Goal: Information Seeking & Learning: Learn about a topic

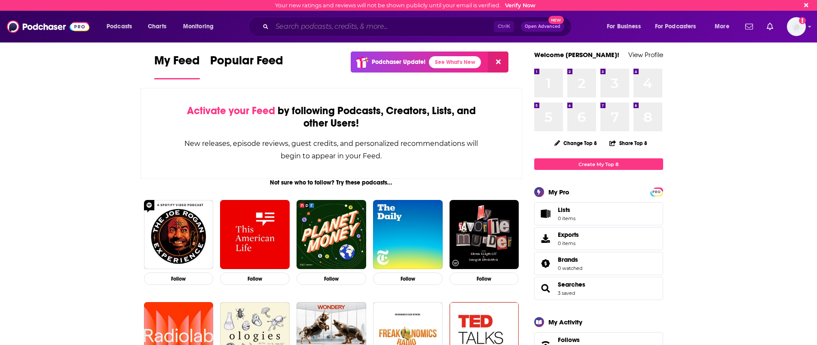
click at [291, 28] on input "Search podcasts, credits, & more..." at bounding box center [383, 27] width 222 height 14
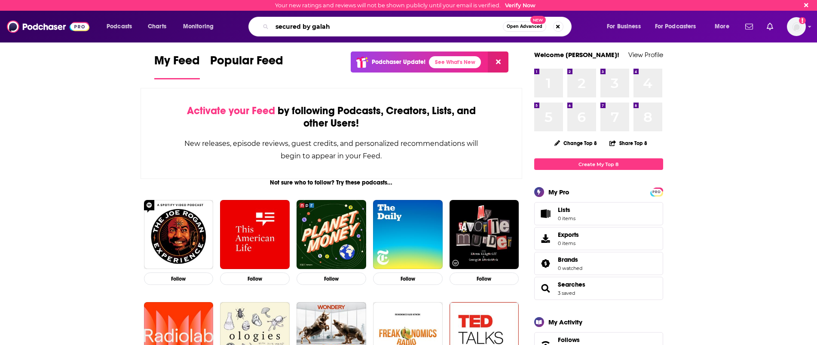
type input "secured by galah"
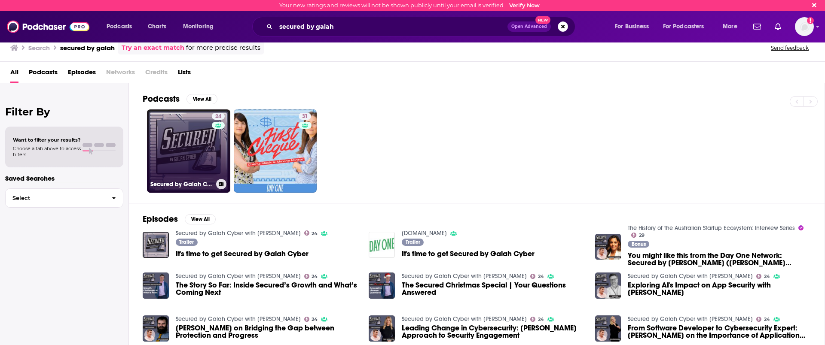
click at [189, 147] on link "24 Secured by Galah Cyber with [PERSON_NAME]" at bounding box center [188, 151] width 83 height 83
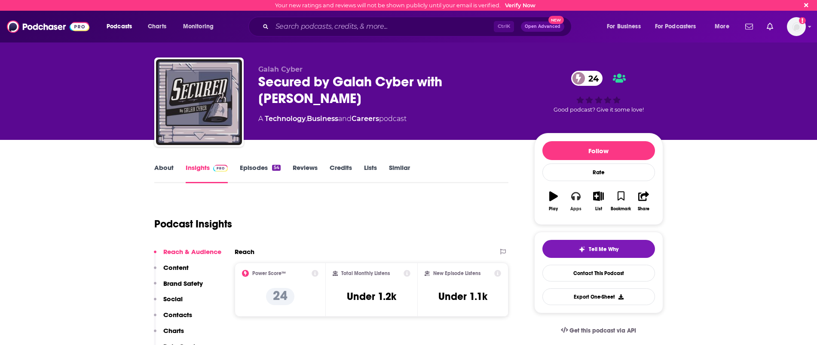
click at [574, 197] on icon "button" at bounding box center [575, 196] width 9 height 9
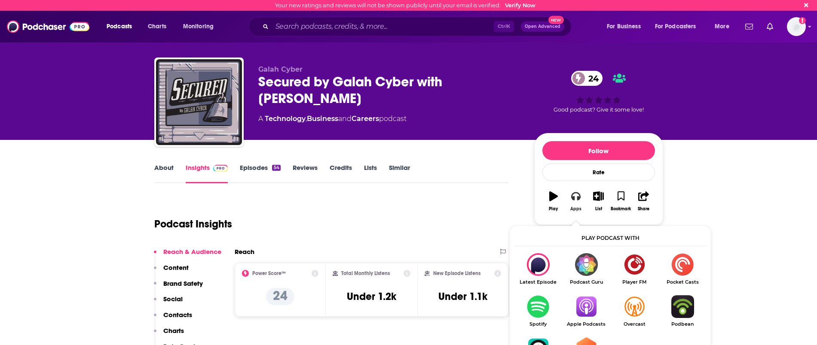
click at [582, 198] on button "Apps" at bounding box center [575, 201] width 22 height 31
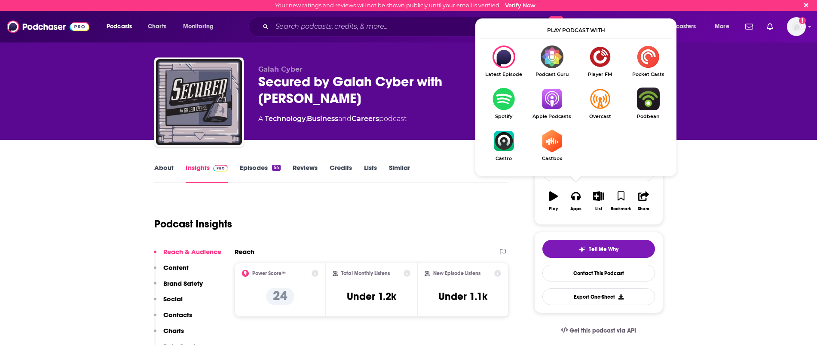
click at [551, 105] on img "Show Listen On dropdown" at bounding box center [551, 99] width 48 height 23
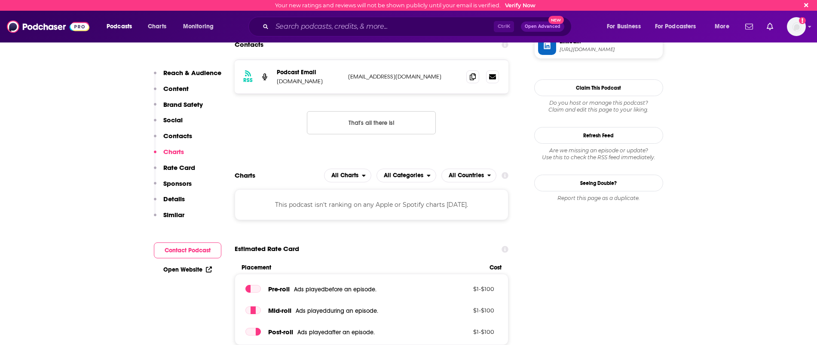
scroll to position [805, 0]
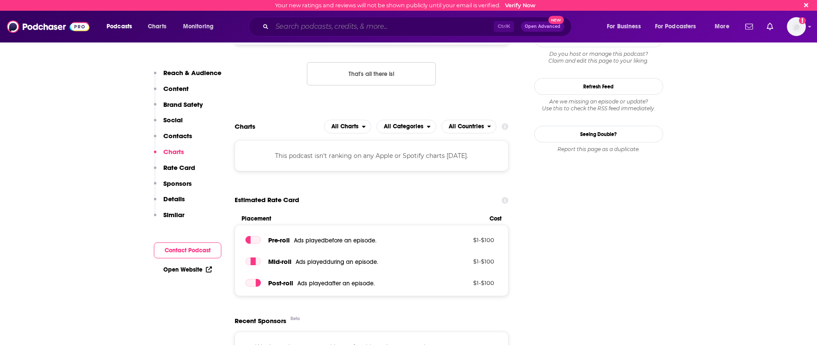
click at [289, 24] on input "Search podcasts, credits, & more..." at bounding box center [383, 27] width 222 height 14
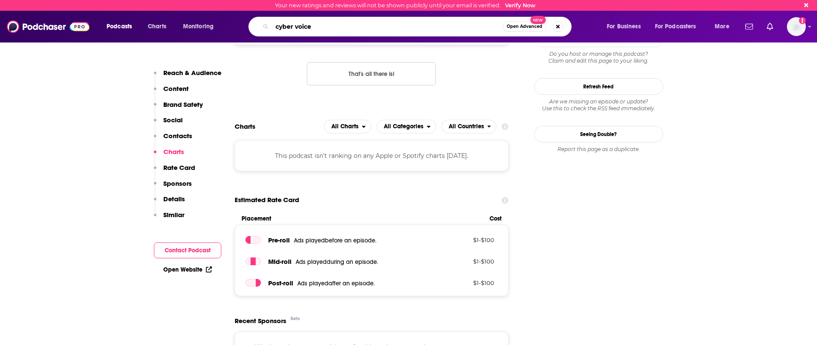
type input "cyber voices"
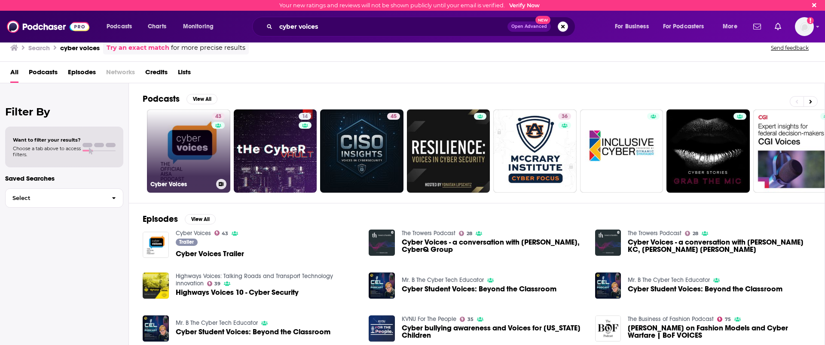
click at [187, 136] on link "43 Cyber Voices" at bounding box center [188, 151] width 83 height 83
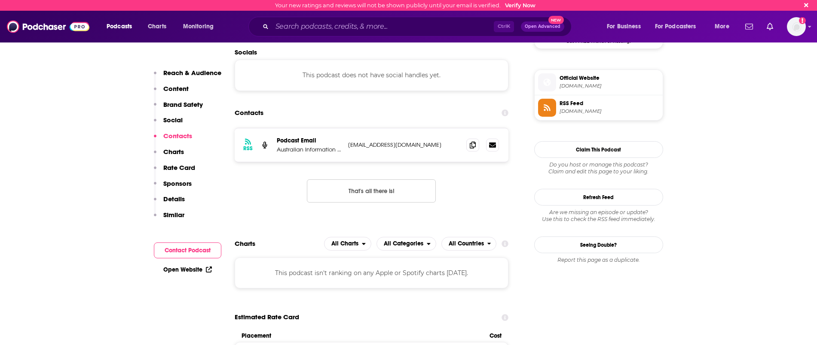
scroll to position [752, 0]
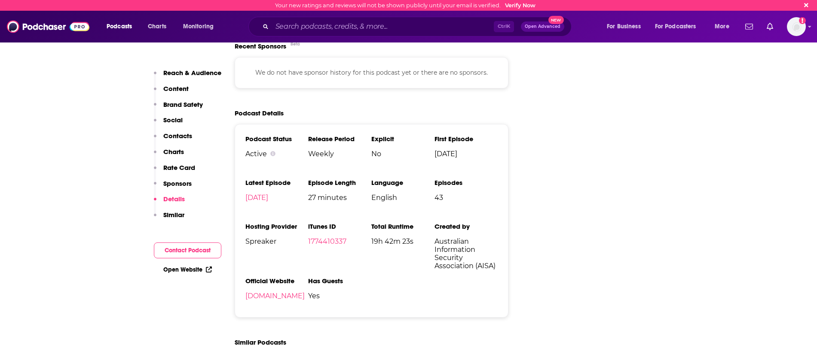
scroll to position [1074, 0]
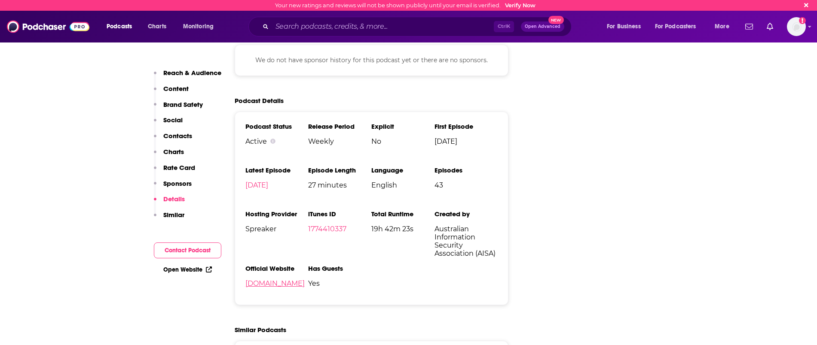
click at [267, 283] on link "[DOMAIN_NAME]" at bounding box center [274, 284] width 59 height 8
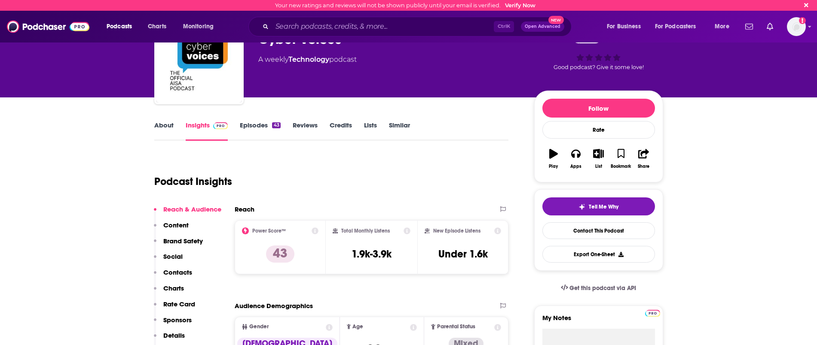
scroll to position [0, 0]
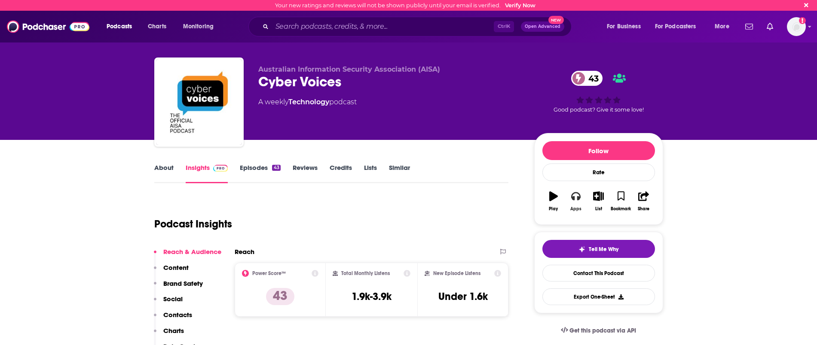
click at [574, 203] on button "Apps" at bounding box center [575, 201] width 22 height 31
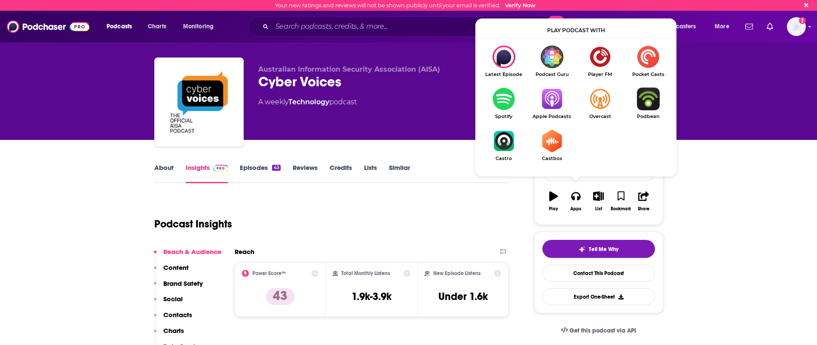
click at [548, 101] on img "Show Listen On dropdown" at bounding box center [551, 99] width 48 height 23
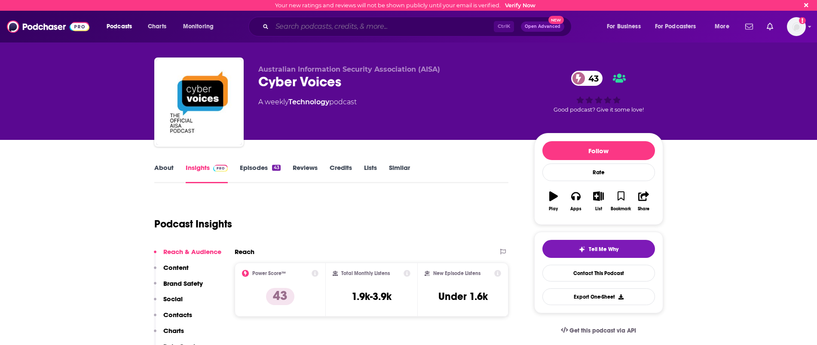
click at [331, 23] on input "Search podcasts, credits, & more..." at bounding box center [383, 27] width 222 height 14
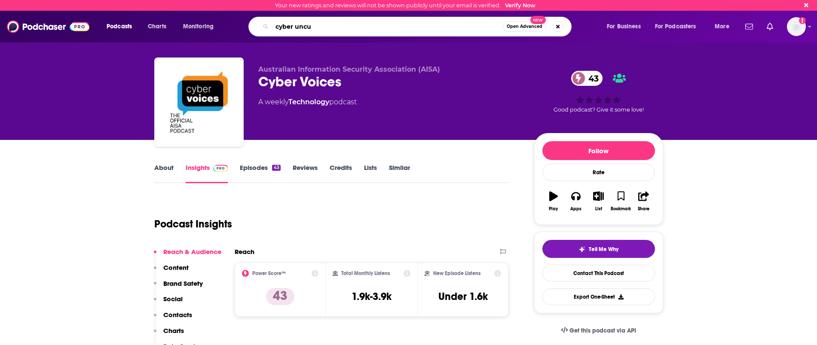
type input "cyber uncut"
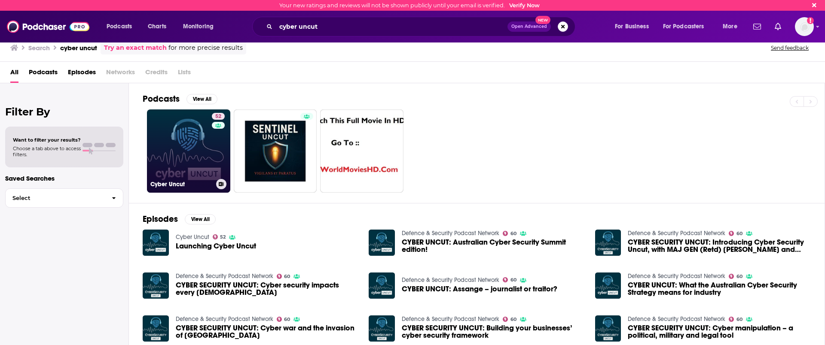
click at [202, 172] on link "52 Cyber Uncut" at bounding box center [188, 151] width 83 height 83
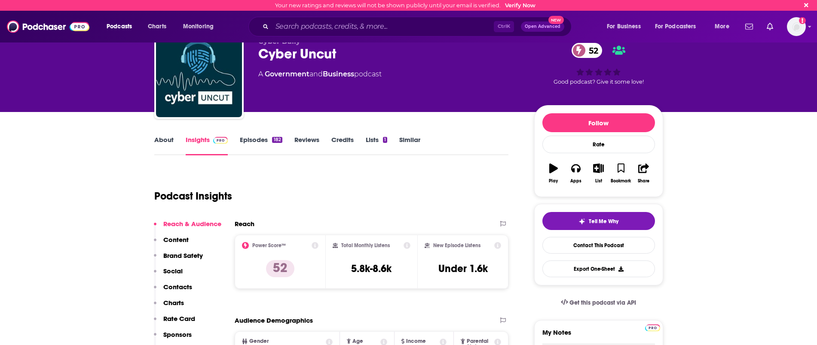
scroll to position [54, 0]
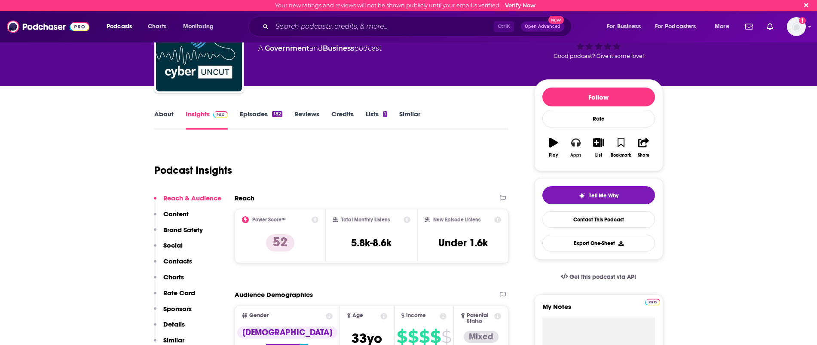
click at [576, 146] on icon "button" at bounding box center [575, 142] width 9 height 9
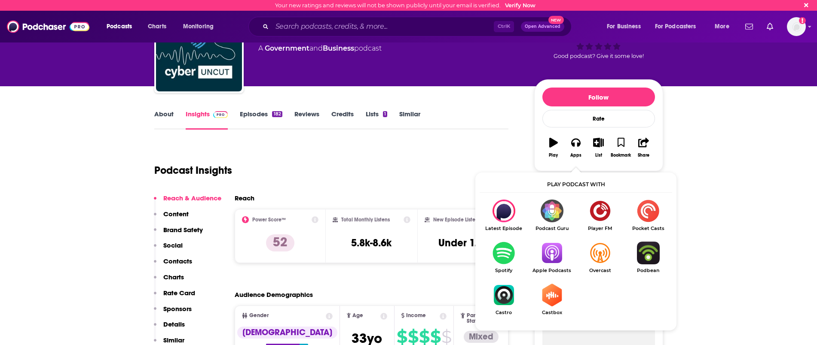
click at [549, 252] on img "Show Listen On dropdown" at bounding box center [551, 253] width 48 height 23
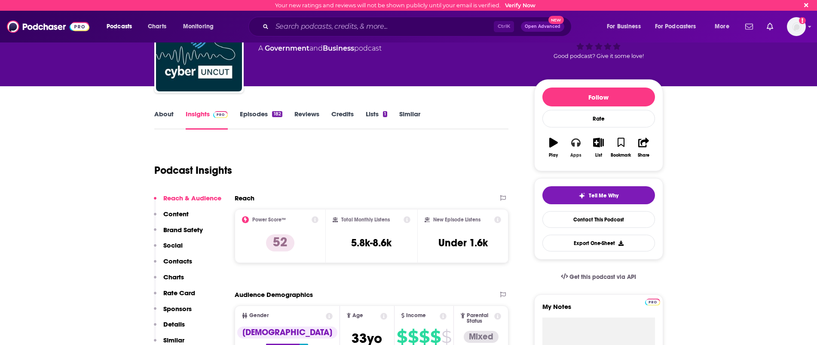
click at [573, 145] on icon "button" at bounding box center [575, 143] width 9 height 9
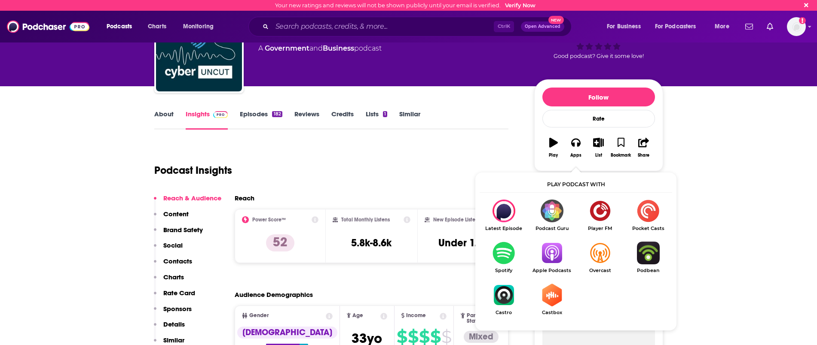
click at [500, 259] on img "Show Listen On dropdown" at bounding box center [503, 253] width 48 height 23
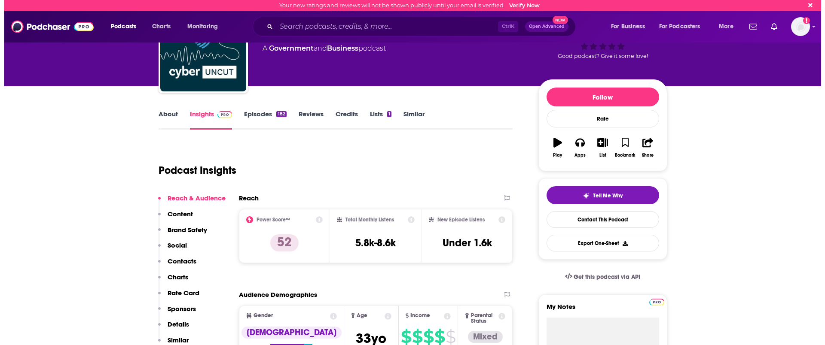
scroll to position [0, 0]
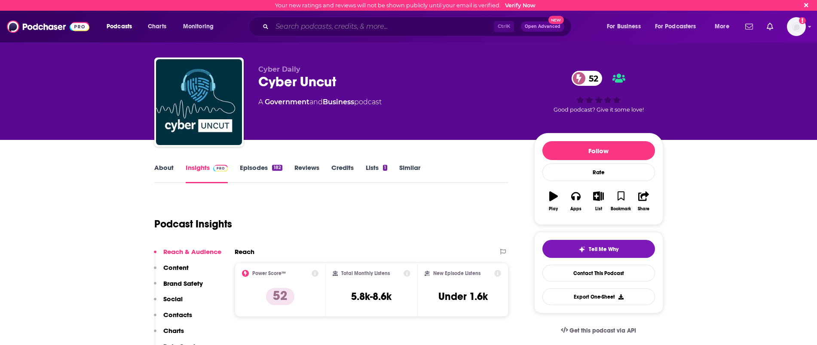
click at [314, 21] on input "Search podcasts, credits, & more..." at bounding box center [383, 27] width 222 height 14
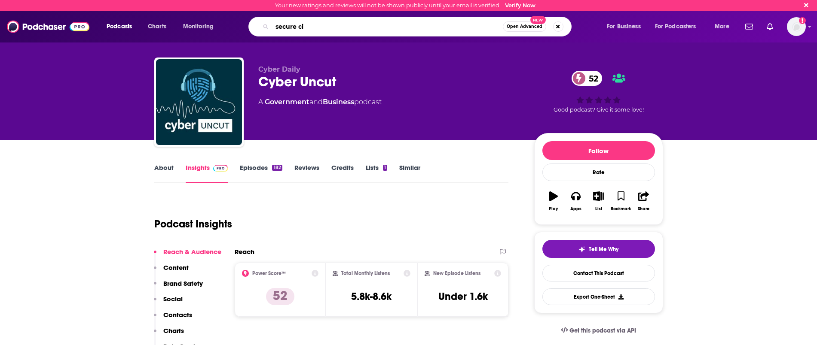
type input "secure cio"
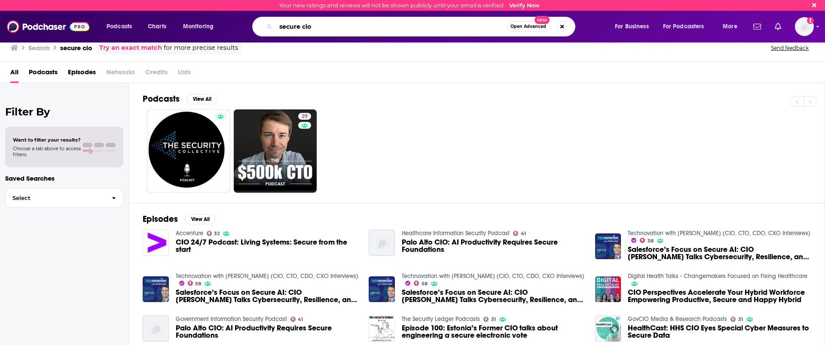
click at [335, 30] on input "secure cio" at bounding box center [391, 27] width 231 height 14
type input "s"
type input "The Secure CIO"
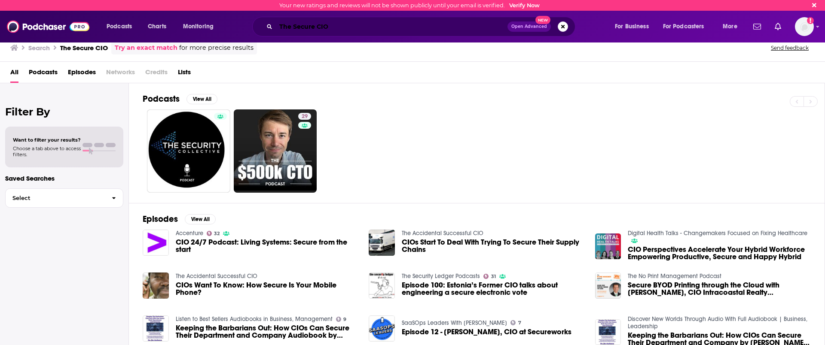
click at [336, 32] on input "The Secure CIO" at bounding box center [392, 27] width 232 height 14
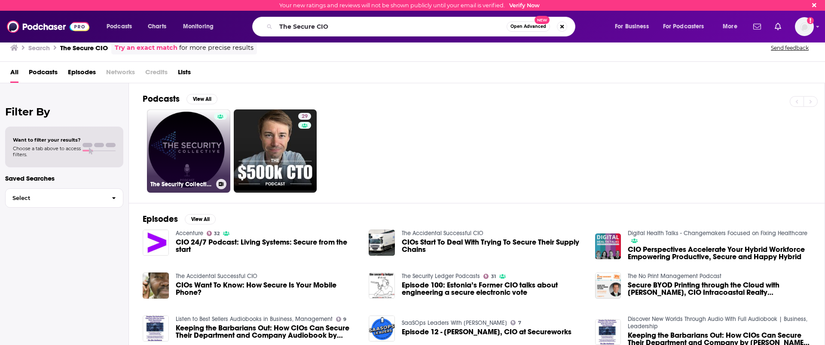
click at [188, 149] on link "The Security Collective Podcast" at bounding box center [188, 151] width 83 height 83
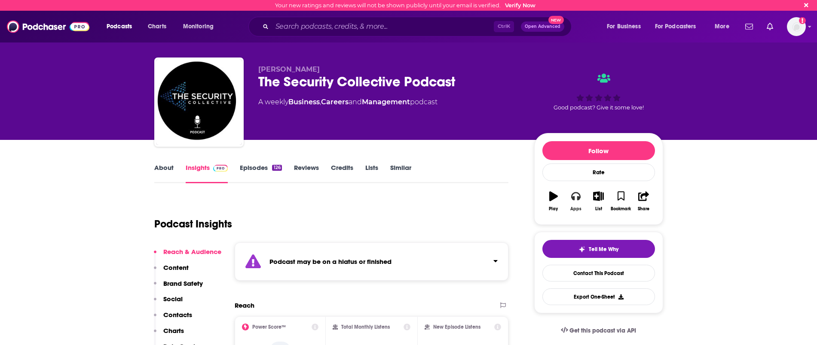
click at [578, 196] on icon "button" at bounding box center [575, 196] width 9 height 9
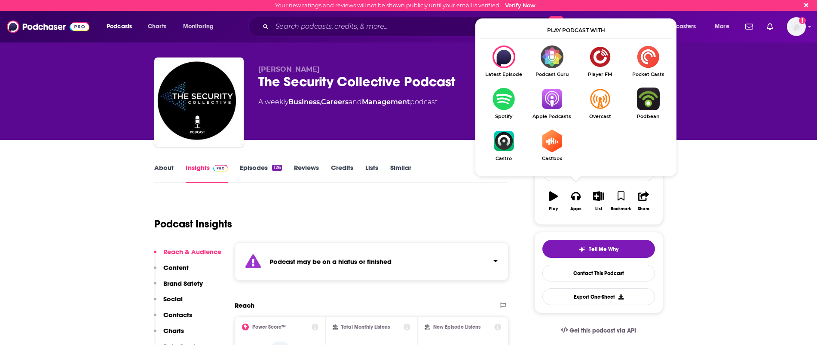
click at [553, 98] on img "Show Listen On dropdown" at bounding box center [551, 99] width 48 height 23
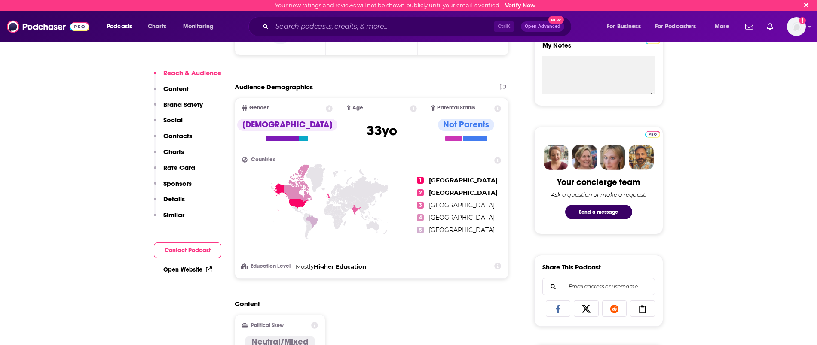
scroll to position [322, 0]
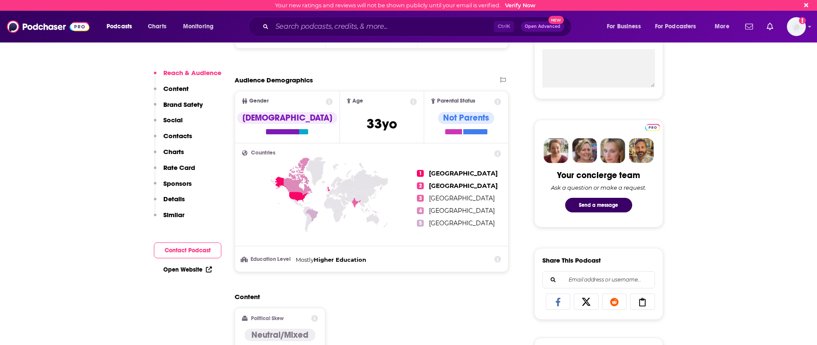
drag, startPoint x: 446, startPoint y: 283, endPoint x: 446, endPoint y: 272, distance: 10.7
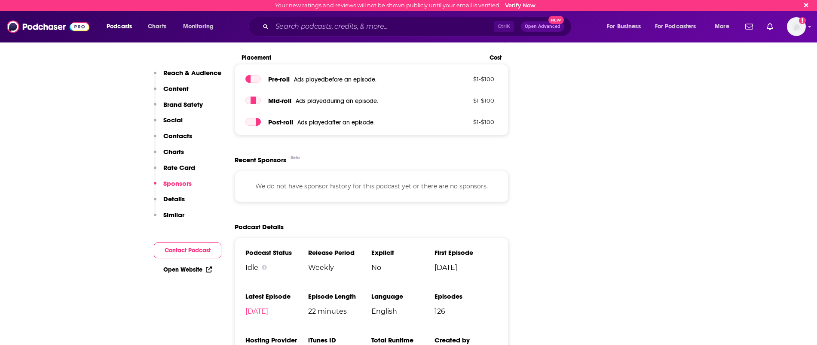
scroll to position [1181, 0]
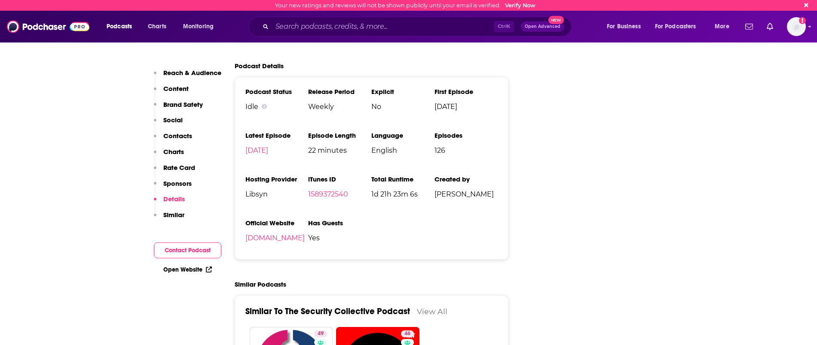
click at [315, 33] on div "Ctrl K Open Advanced New" at bounding box center [409, 27] width 323 height 20
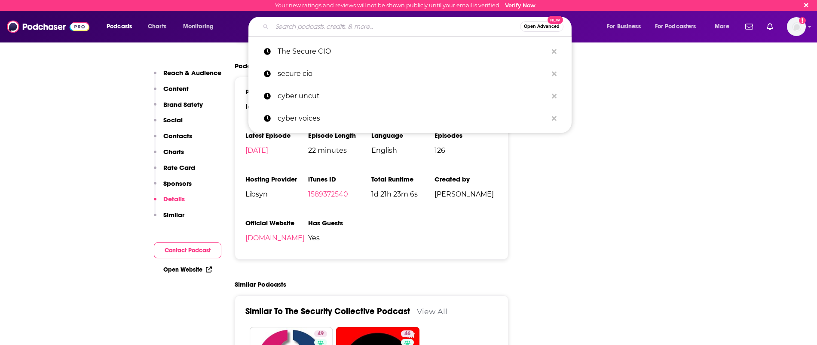
click at [311, 24] on input "Search podcasts, credits, & more..." at bounding box center [396, 27] width 248 height 14
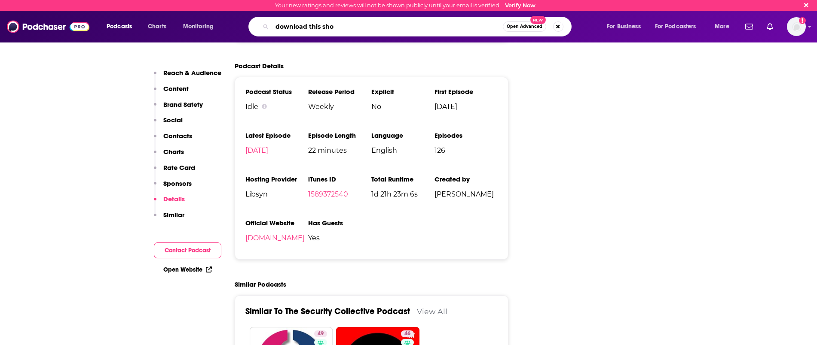
type input "download this show"
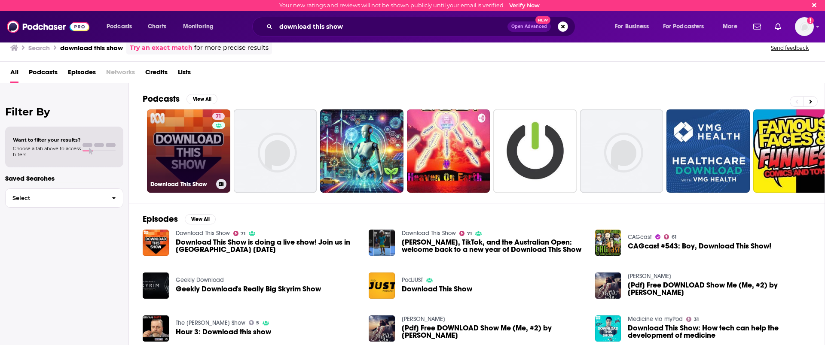
click at [192, 146] on link "71 Download This Show" at bounding box center [188, 151] width 83 height 83
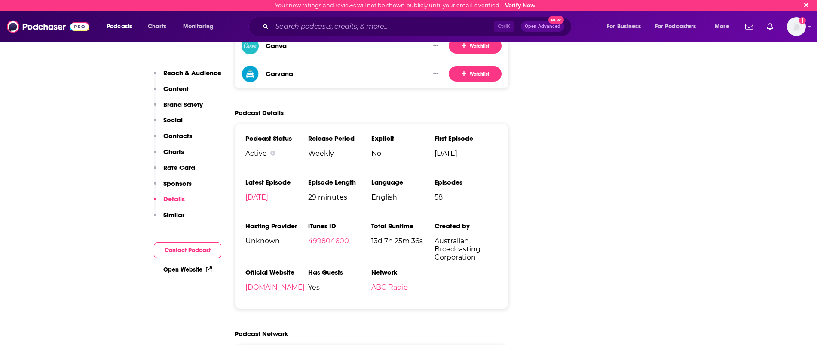
scroll to position [1664, 0]
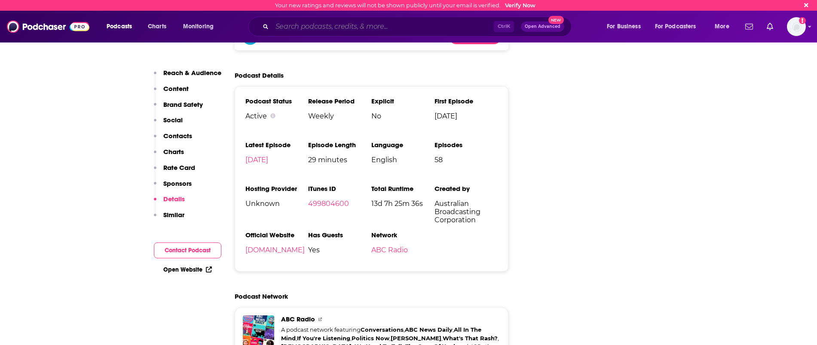
drag, startPoint x: 286, startPoint y: 27, endPoint x: 281, endPoint y: 25, distance: 4.6
click at [286, 27] on input "Search podcasts, credits, & more..." at bounding box center [383, 27] width 222 height 14
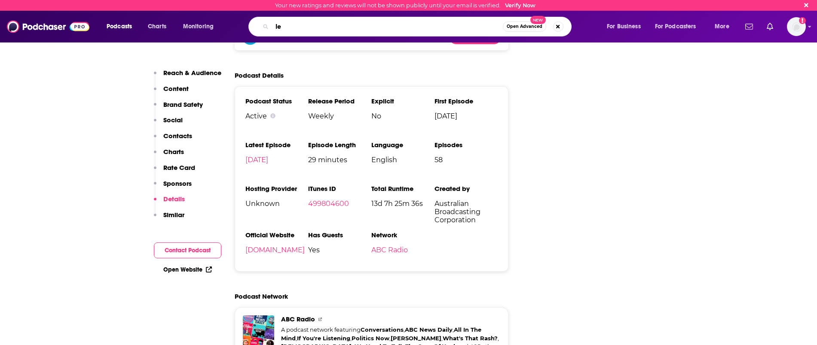
type input "l"
click at [287, 27] on input "Search podcasts, credits, & more..." at bounding box center [382, 27] width 221 height 14
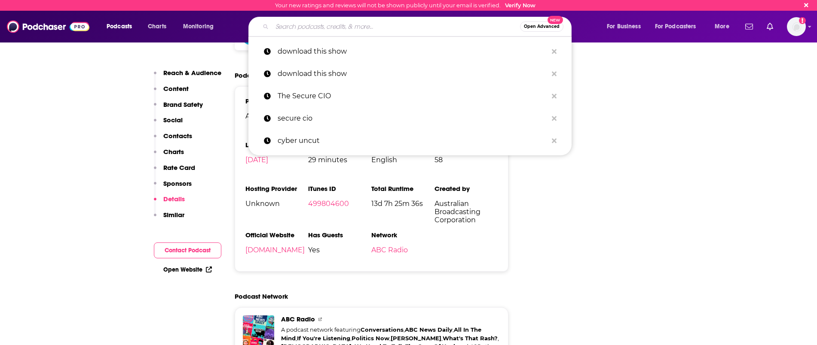
paste input "Le Comptoir Sécu"
type input "Le Comptoir Sécu"
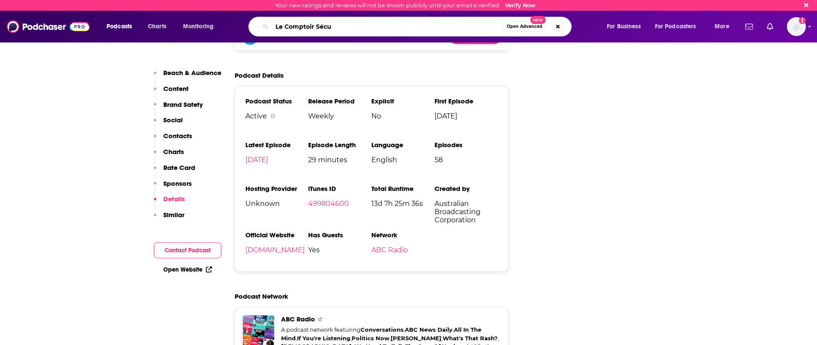
click at [287, 27] on input "Le Comptoir Sécu" at bounding box center [387, 27] width 231 height 14
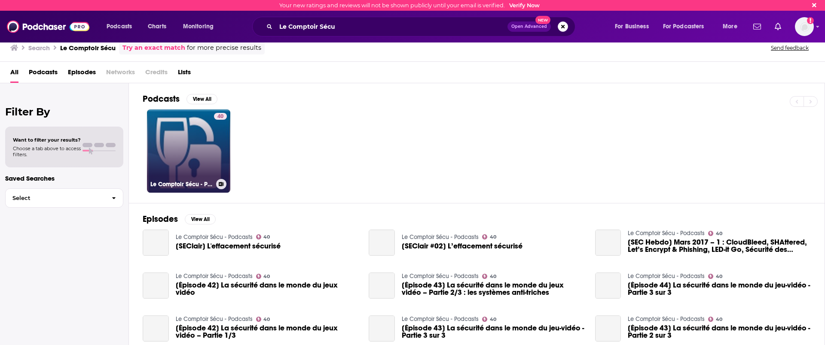
click at [192, 146] on link "40 Le Comptoir Sécu - Podcasts" at bounding box center [188, 151] width 83 height 83
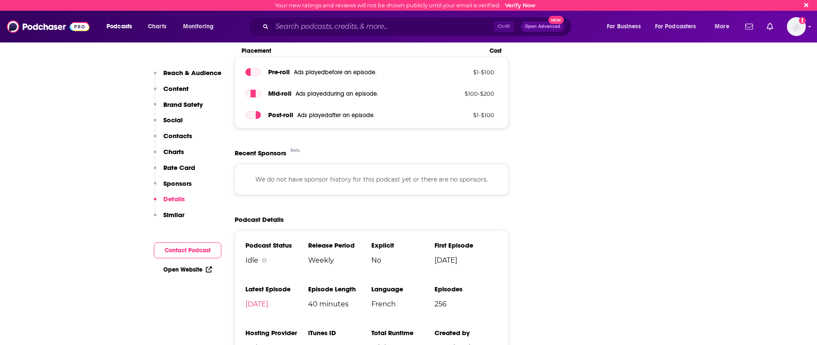
scroll to position [1396, 0]
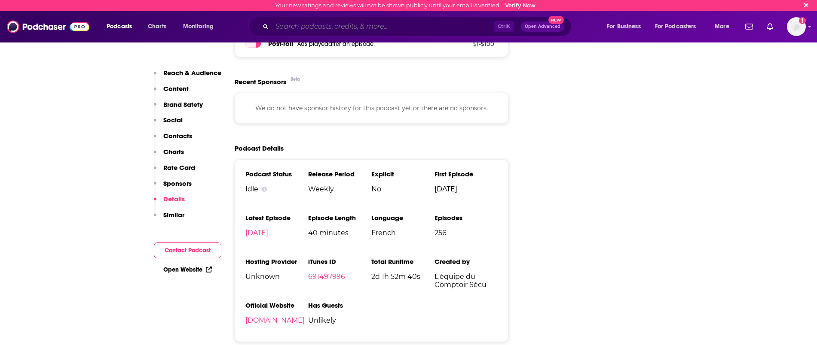
click at [298, 24] on input "Search podcasts, credits, & more..." at bounding box center [383, 27] width 222 height 14
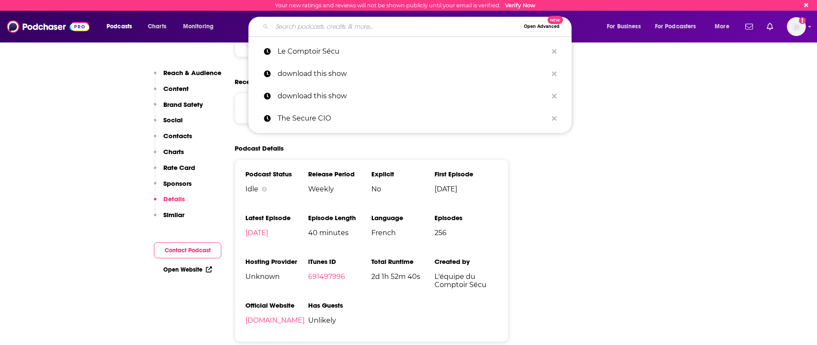
paste input "La cybersécurité expliquée à ma grand-mère"
type input "La cybersécurité expliquée à ma grand-mère"
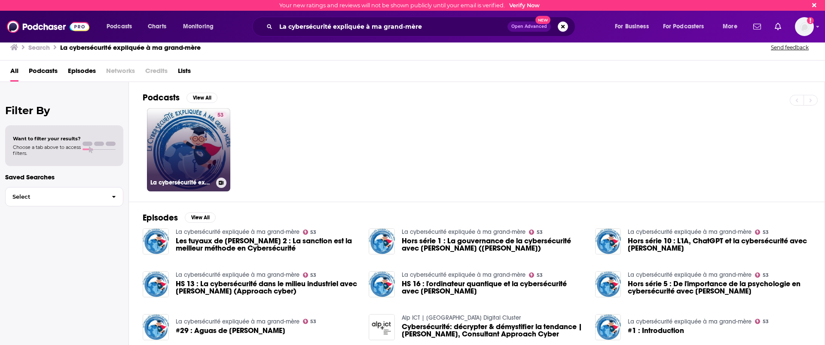
click at [184, 146] on link "53 La cybersécurité expliquée à ma grand-mère" at bounding box center [188, 149] width 83 height 83
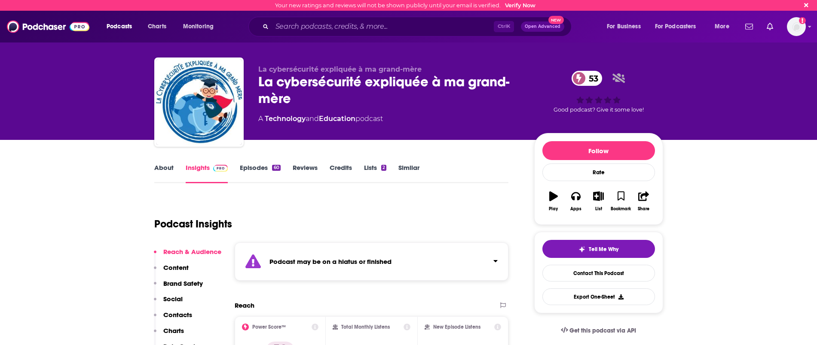
click at [172, 168] on link "About" at bounding box center [163, 174] width 19 height 20
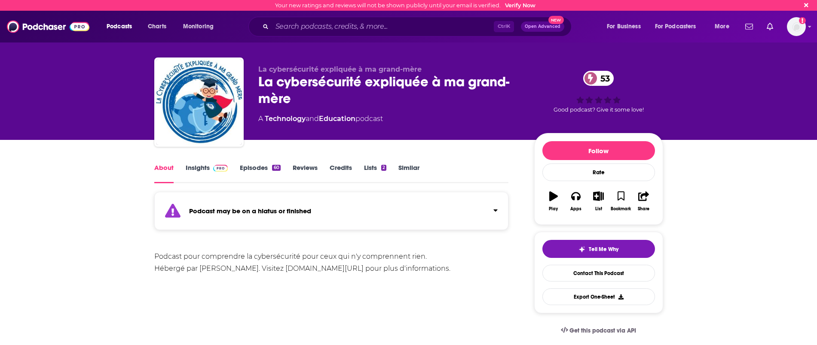
click at [372, 260] on div "Podcast pour comprendre la cybersécurité pour ceux qui n'y comprennent rien. Hé…" at bounding box center [331, 263] width 354 height 24
click at [206, 168] on link "Insights" at bounding box center [207, 174] width 43 height 20
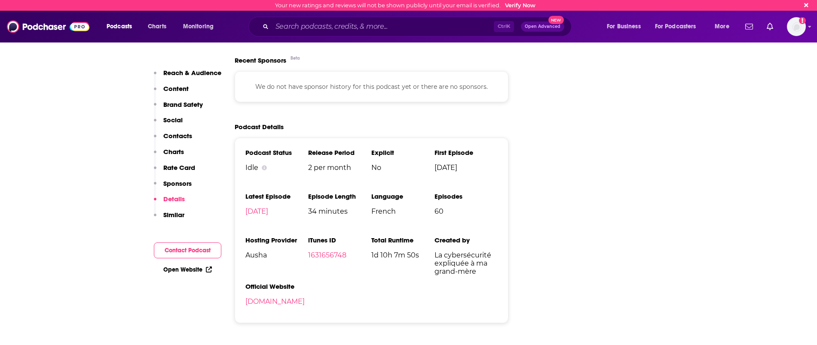
scroll to position [913, 0]
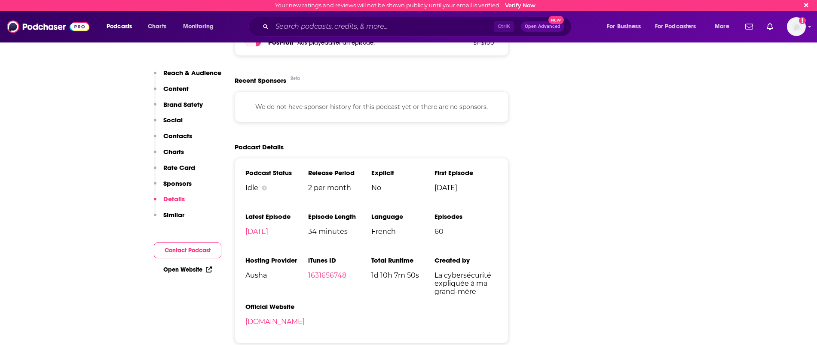
click at [294, 18] on div "Ctrl K Open Advanced New" at bounding box center [409, 27] width 323 height 20
click at [293, 27] on input "Search podcasts, credits, & more..." at bounding box center [383, 27] width 222 height 14
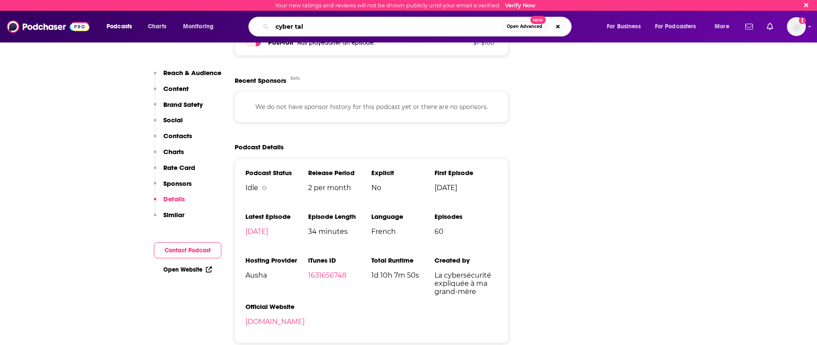
type input "cyber talk"
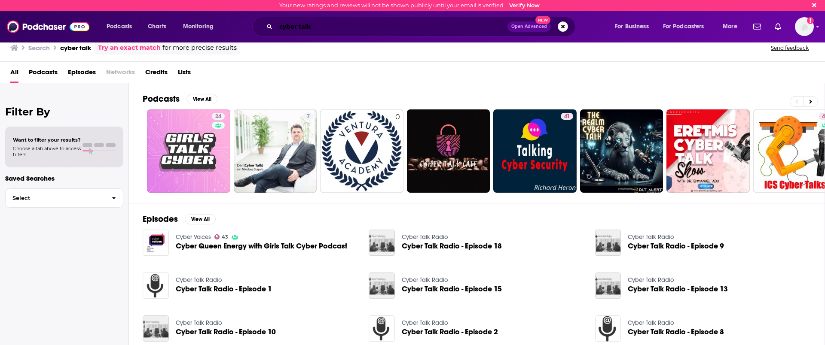
click at [299, 24] on input "cyber talk" at bounding box center [392, 27] width 232 height 14
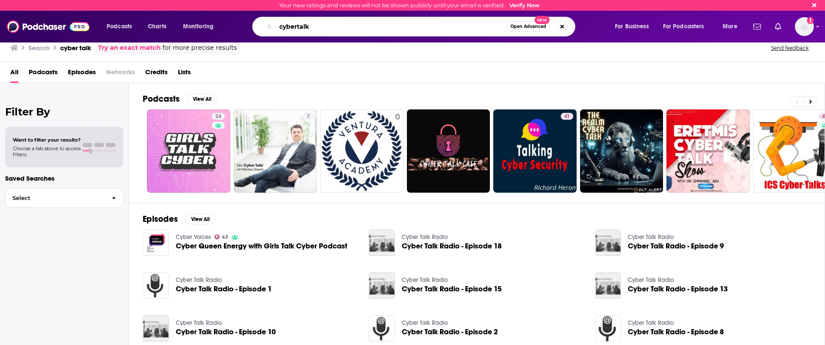
type input "cybertalk"
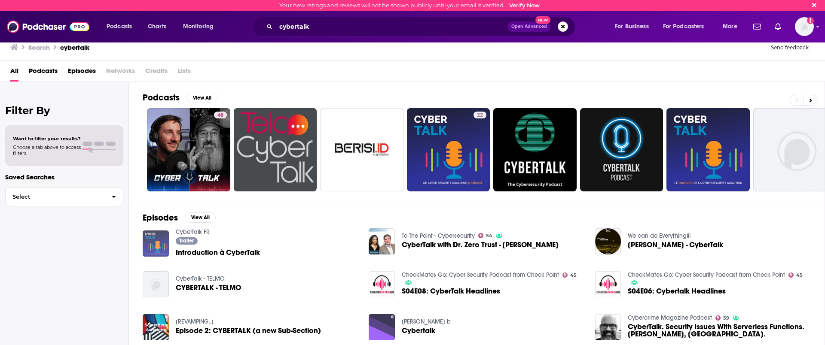
click at [156, 245] on img "Introduction à CyberTalk" at bounding box center [156, 244] width 26 height 26
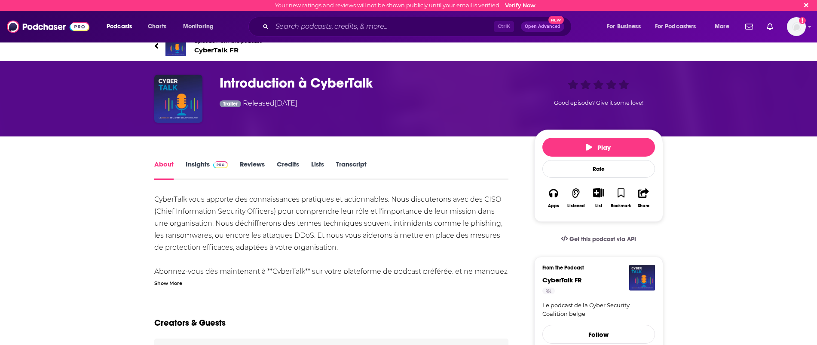
click at [205, 50] on span "CyberTalk FR" at bounding box center [227, 50] width 67 height 8
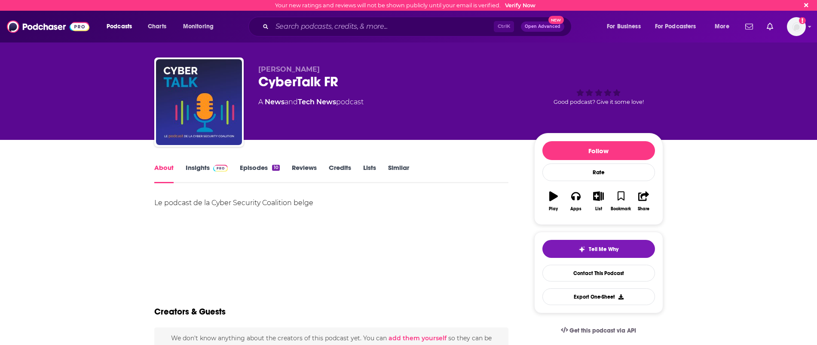
click at [199, 170] on link "Insights" at bounding box center [207, 174] width 43 height 20
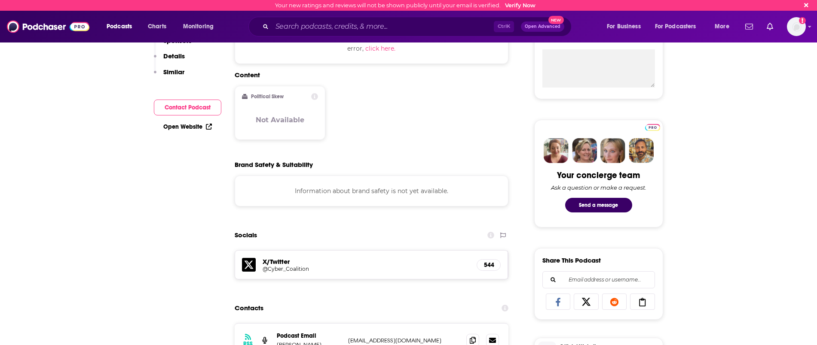
scroll to position [54, 0]
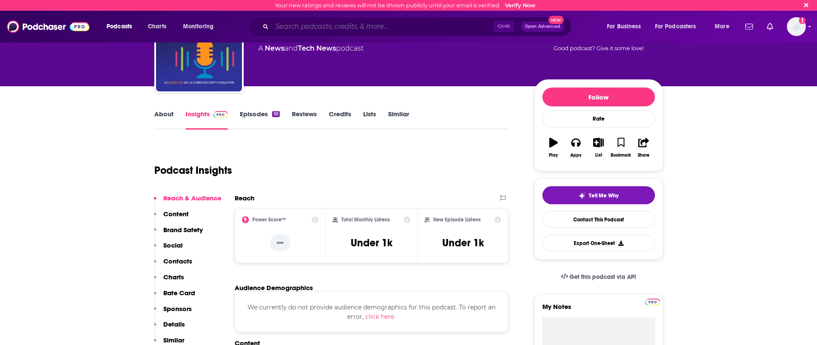
click at [353, 27] on input "Search podcasts, credits, & more..." at bounding box center [383, 27] width 222 height 14
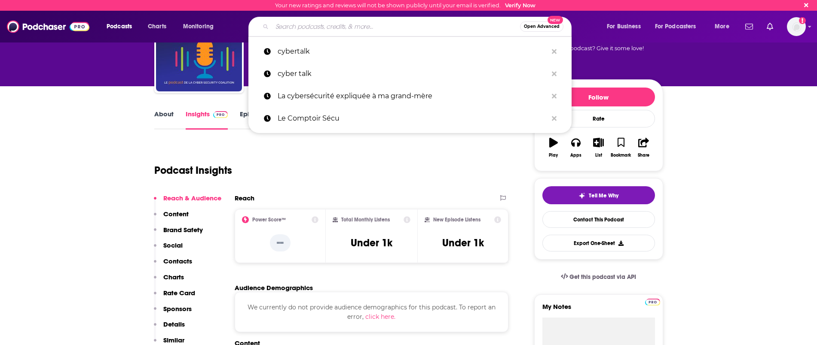
paste input "Le Comptoir Sécu"
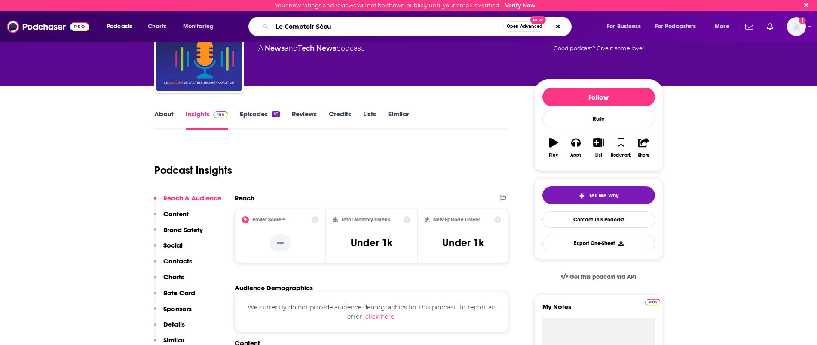
type input "Le Comptoir Sécu"
click at [519, 24] on span "Open Advanced" at bounding box center [524, 26] width 36 height 4
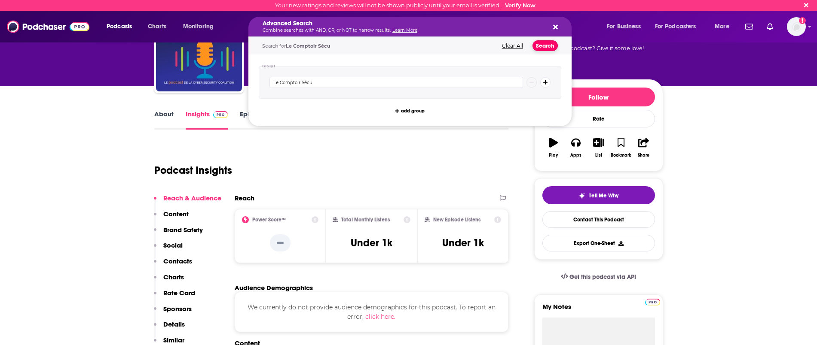
click at [541, 47] on button "Search" at bounding box center [544, 45] width 25 height 11
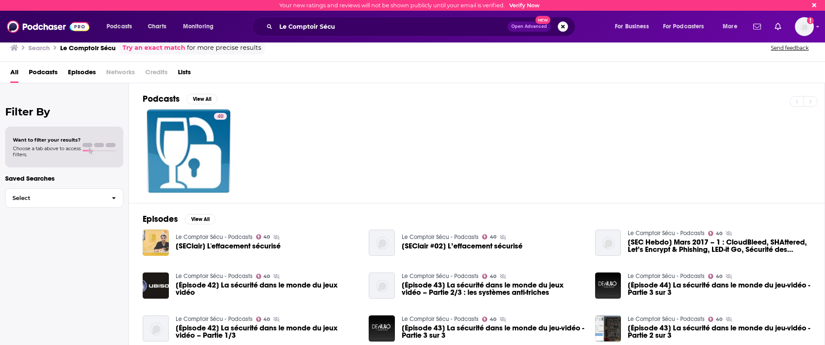
click at [155, 242] on img "[SEClair] L'effacement sécurisé" at bounding box center [156, 243] width 26 height 26
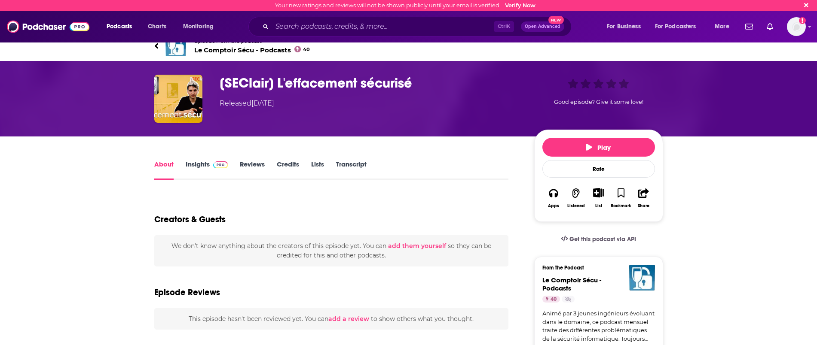
click at [219, 51] on span "Le Comptoir Sécu - Podcasts 40" at bounding box center [252, 50] width 116 height 8
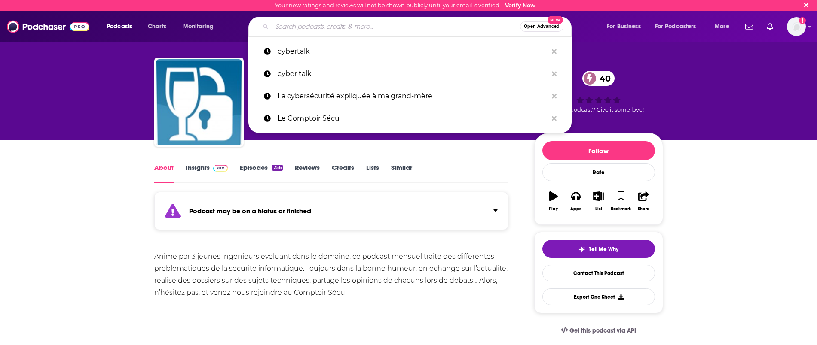
click at [292, 29] on input "Search podcasts, credits, & more..." at bounding box center [396, 27] width 248 height 14
paste input "La [PERSON_NAME]"
type input "La [PERSON_NAME]"
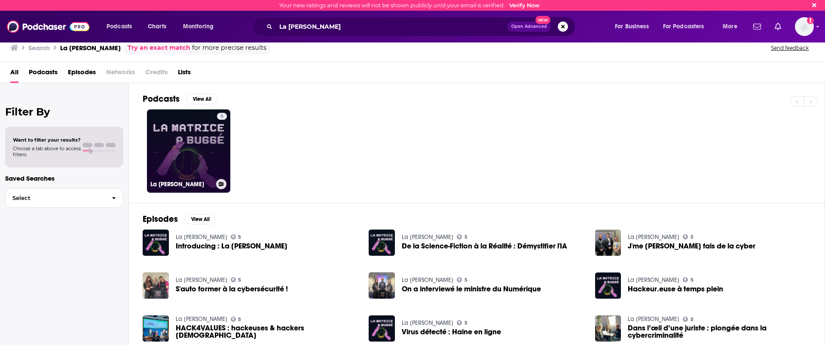
click at [194, 159] on link "5 La [PERSON_NAME]" at bounding box center [188, 151] width 83 height 83
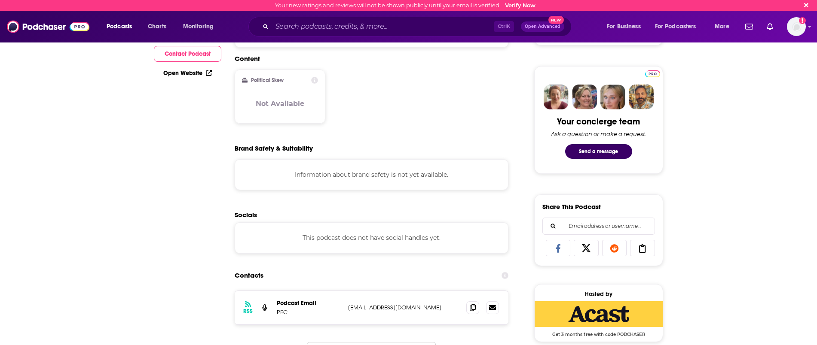
scroll to position [54, 0]
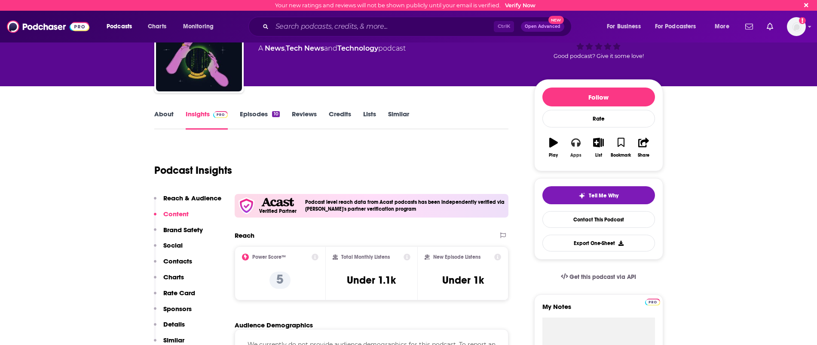
click at [575, 142] on icon "button" at bounding box center [575, 142] width 9 height 9
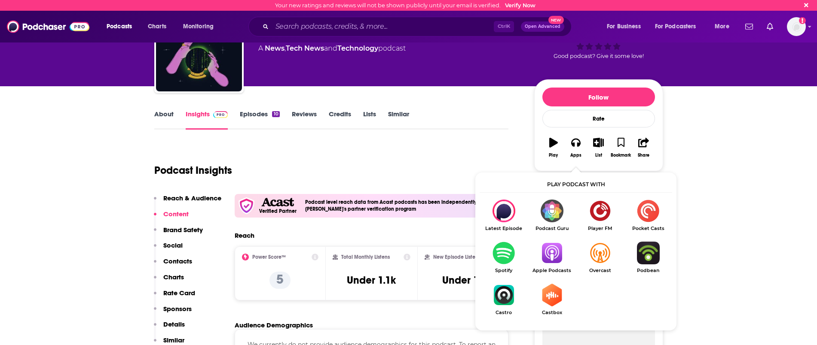
click at [546, 255] on img "Show Listen On dropdown" at bounding box center [551, 253] width 48 height 23
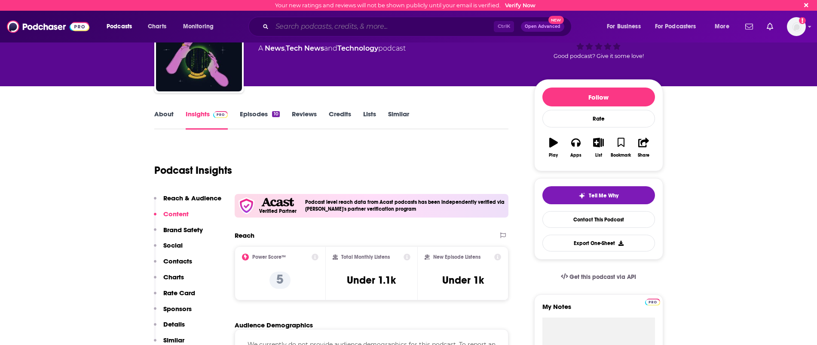
click at [298, 23] on input "Search podcasts, credits, & more..." at bounding box center [383, 27] width 222 height 14
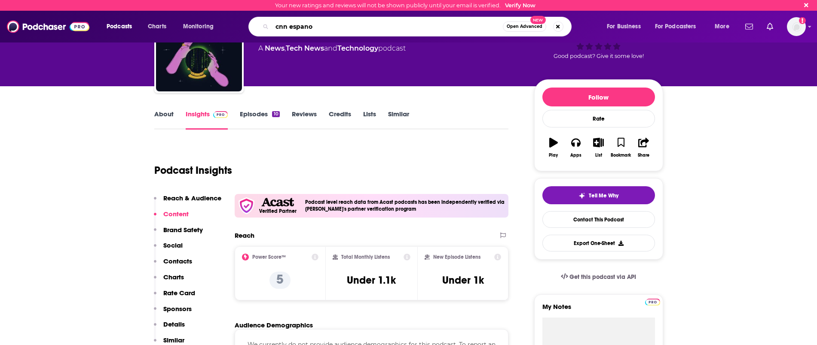
type input "cnn espanol"
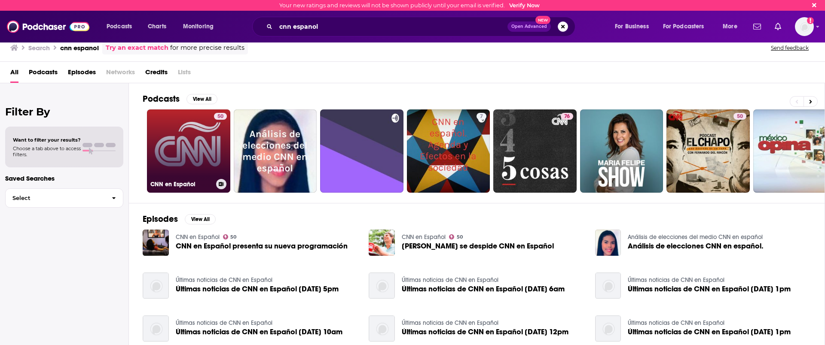
click at [192, 140] on link "50 CNN en Español" at bounding box center [188, 151] width 83 height 83
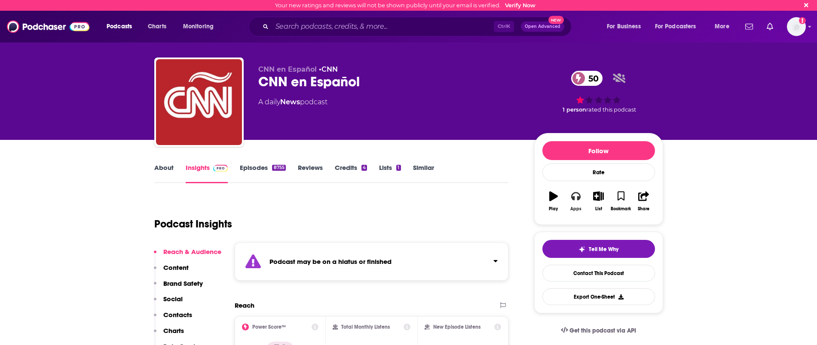
click at [577, 202] on button "Apps" at bounding box center [575, 201] width 22 height 31
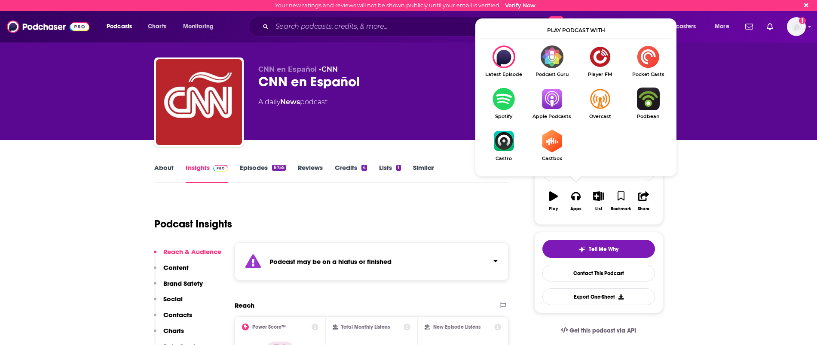
click at [555, 109] on img "Show Listen On dropdown" at bounding box center [551, 99] width 48 height 23
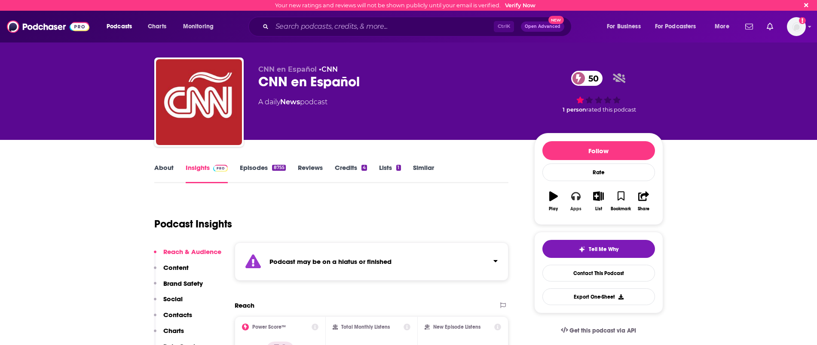
click at [573, 203] on button "Apps" at bounding box center [575, 201] width 22 height 31
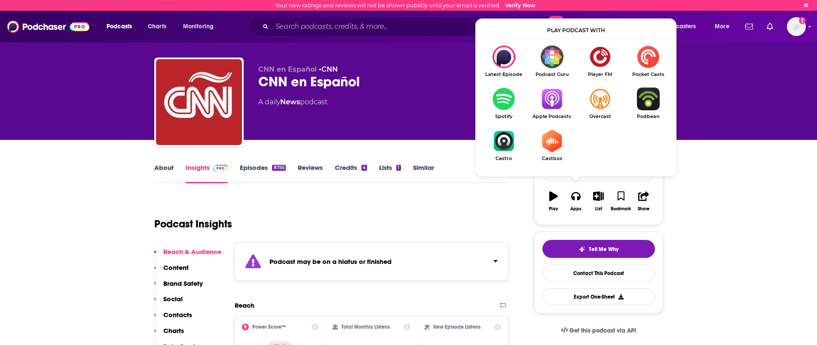
click at [500, 100] on img "Show Listen On dropdown" at bounding box center [503, 99] width 48 height 23
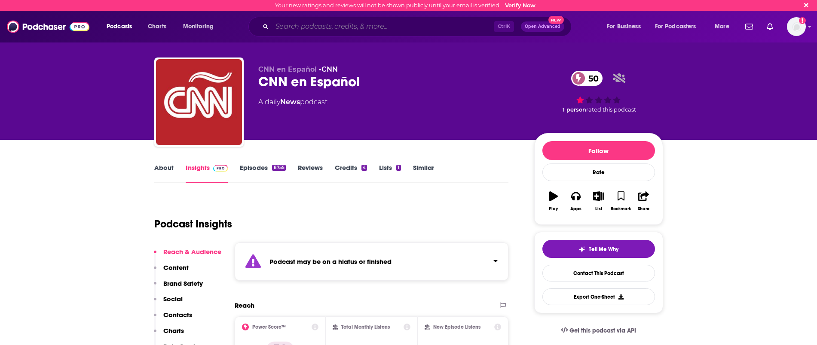
click at [315, 31] on input "Search podcasts, credits, & more..." at bounding box center [383, 27] width 222 height 14
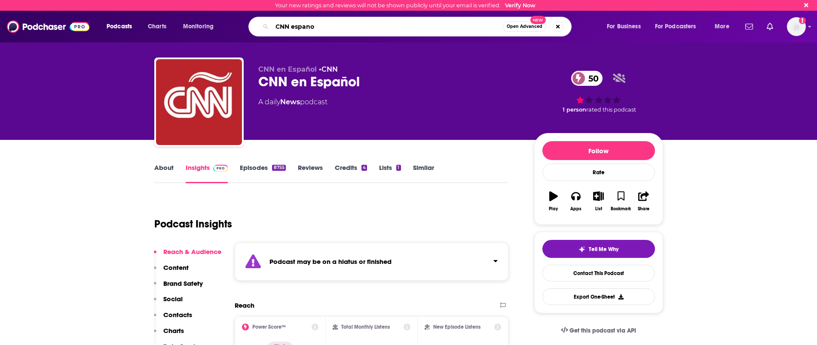
type input "CNN espanol"
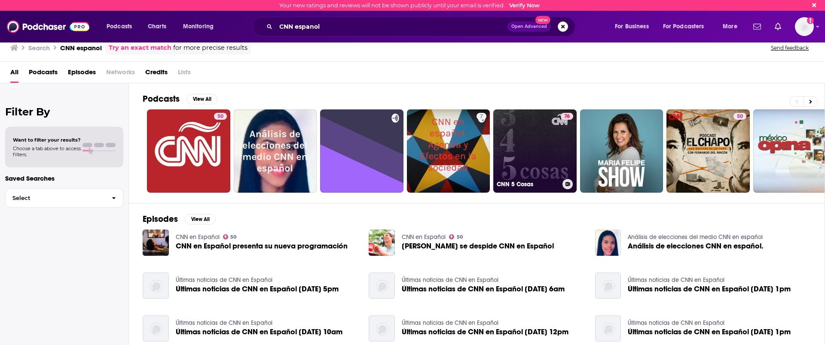
click at [551, 155] on link "76 CNN 5 Cosas" at bounding box center [534, 151] width 83 height 83
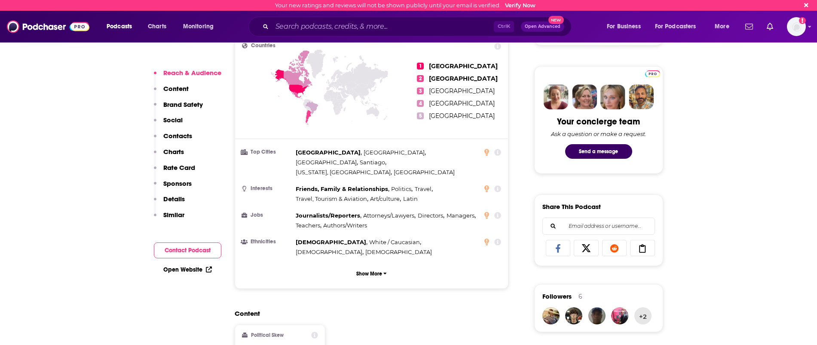
scroll to position [268, 0]
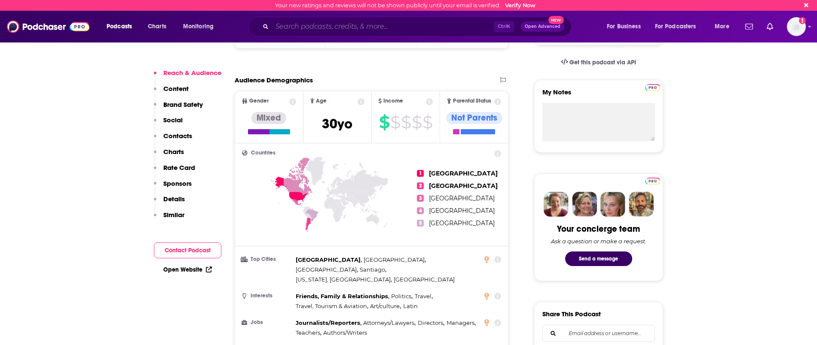
drag, startPoint x: 306, startPoint y: 24, endPoint x: 303, endPoint y: 28, distance: 4.9
click at [306, 24] on input "Search podcasts, credits, & more..." at bounding box center [383, 27] width 222 height 14
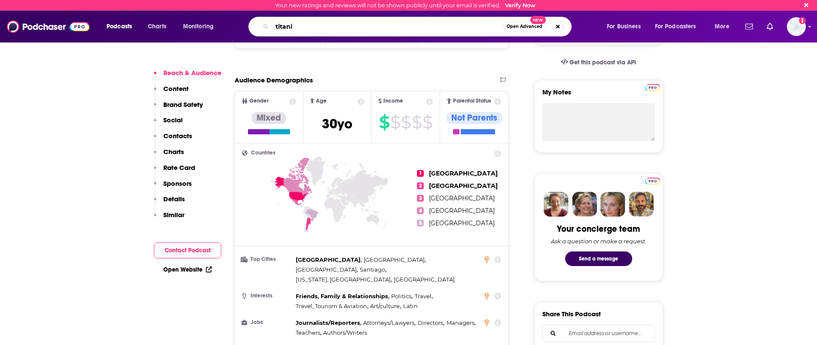
type input "titania"
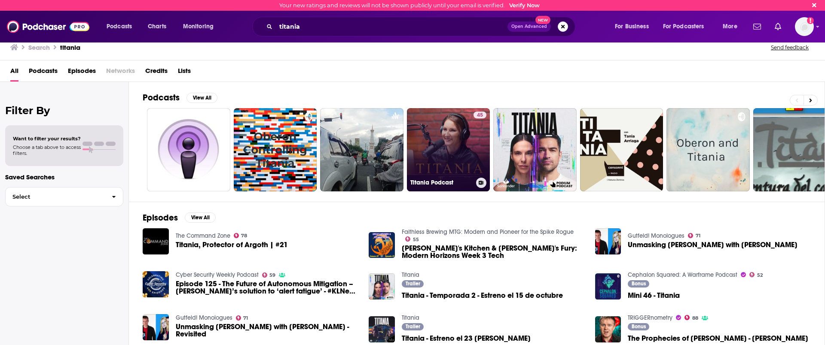
click at [456, 146] on link "45 Titania Podcast" at bounding box center [448, 149] width 83 height 83
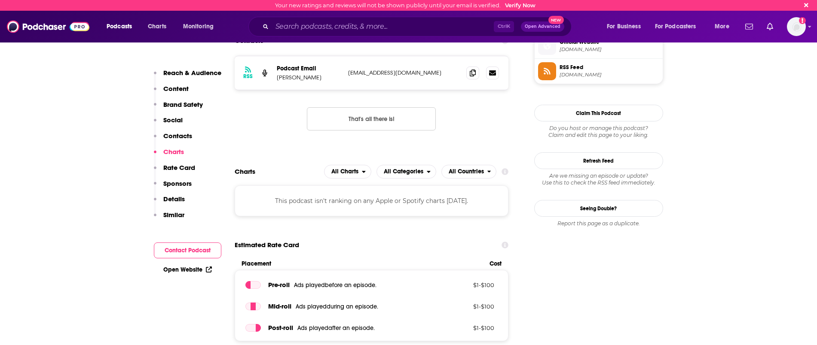
scroll to position [644, 0]
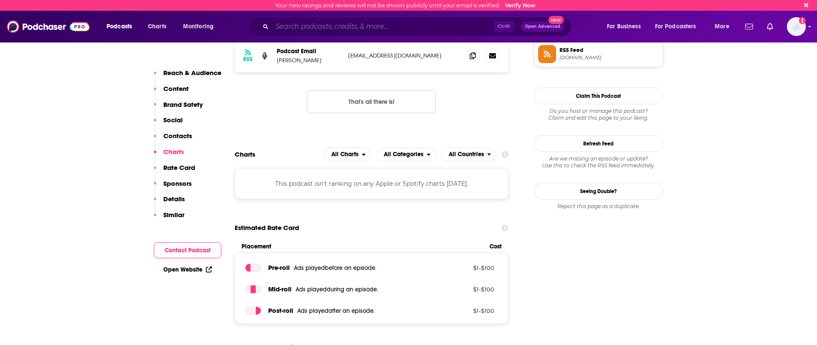
click at [314, 30] on input "Search podcasts, credits, & more..." at bounding box center [383, 27] width 222 height 14
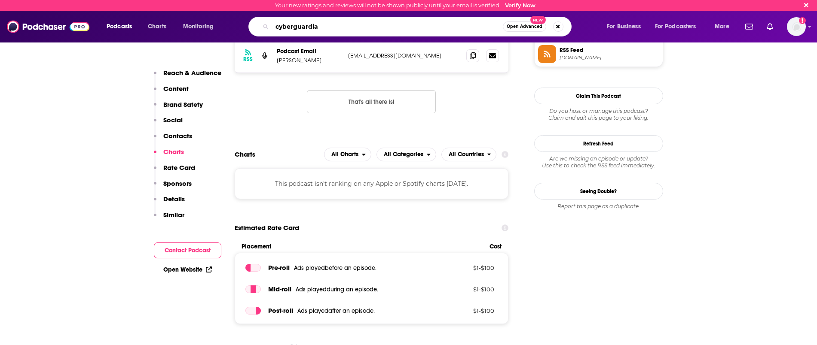
type input "cyberguardian"
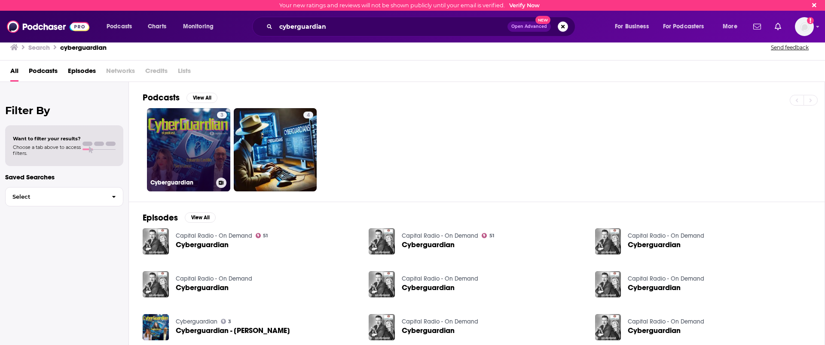
click at [179, 162] on link "3 Cyberguardian" at bounding box center [188, 149] width 83 height 83
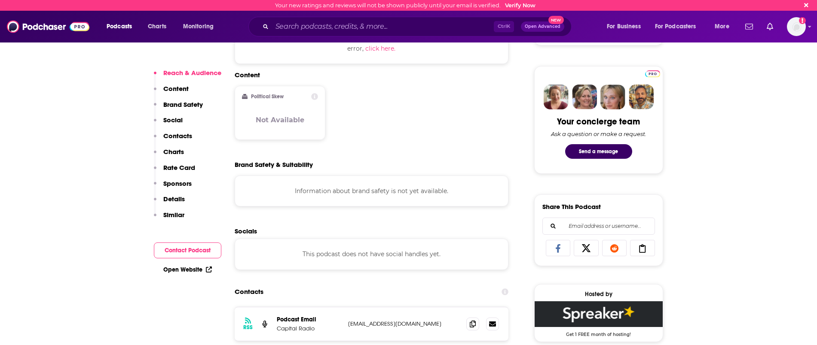
scroll to position [161, 0]
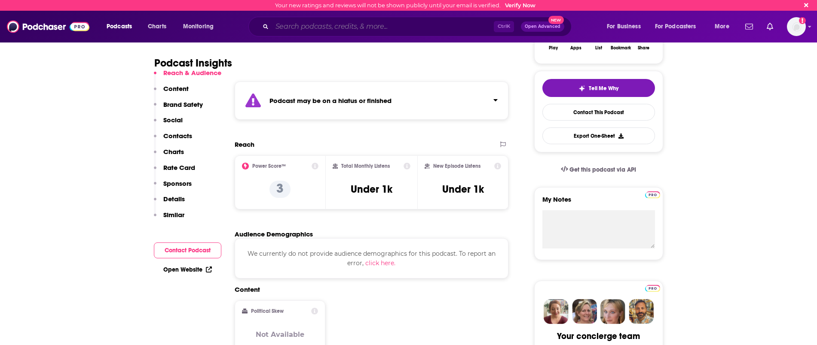
click at [313, 25] on input "Search podcasts, credits, & more..." at bounding box center [383, 27] width 222 height 14
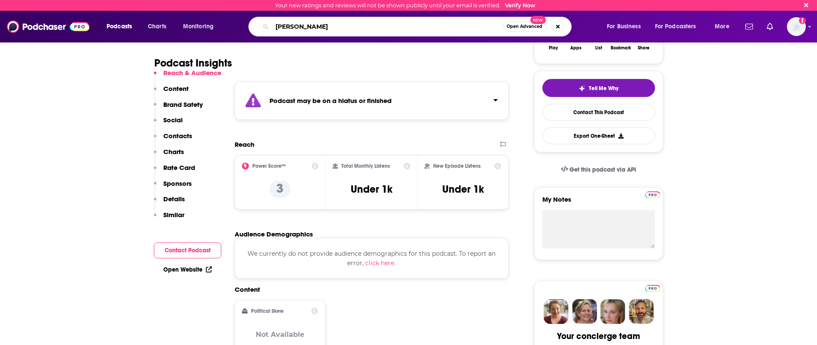
type input "tierra de hackers"
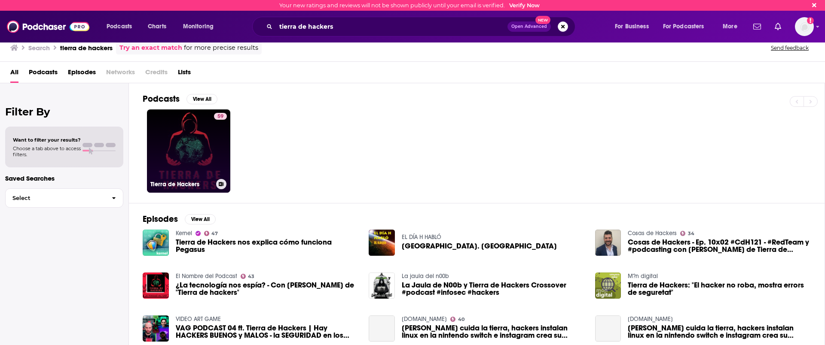
click at [200, 137] on link "59 Tierra de Hackers" at bounding box center [188, 151] width 83 height 83
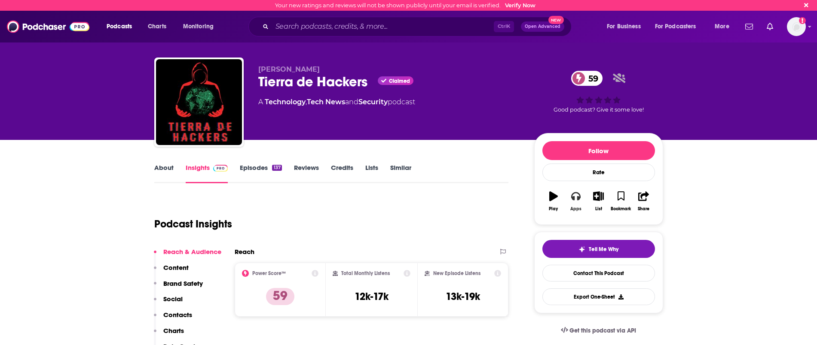
click at [579, 201] on button "Apps" at bounding box center [575, 201] width 22 height 31
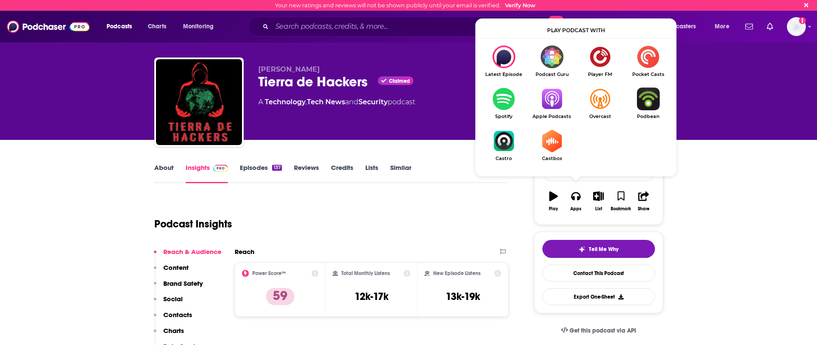
click at [500, 108] on img "Show Listen On dropdown" at bounding box center [503, 99] width 48 height 23
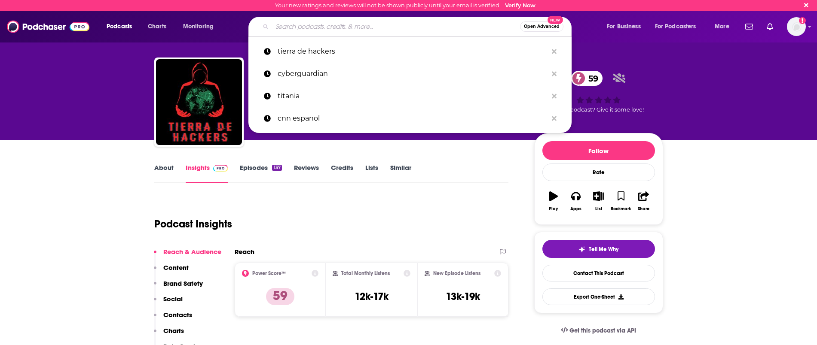
click at [314, 30] on input "Search podcasts, credits, & more..." at bounding box center [396, 27] width 248 height 14
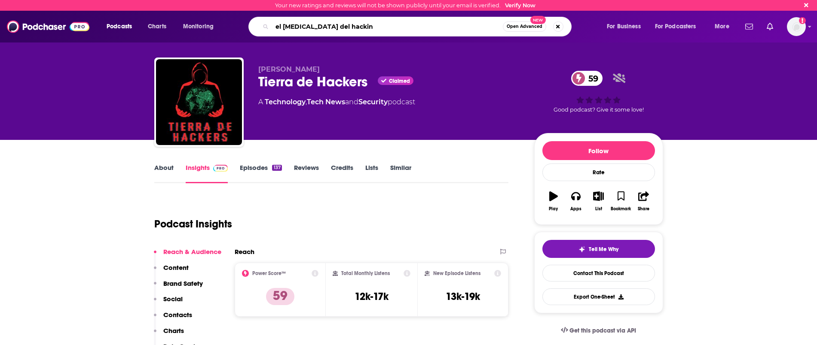
type input "el [MEDICAL_DATA] del hacking"
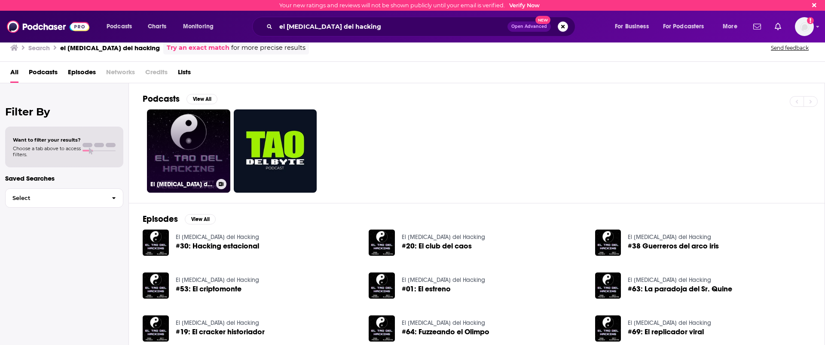
click at [197, 157] on link "El [MEDICAL_DATA] del Hacking" at bounding box center [188, 151] width 83 height 83
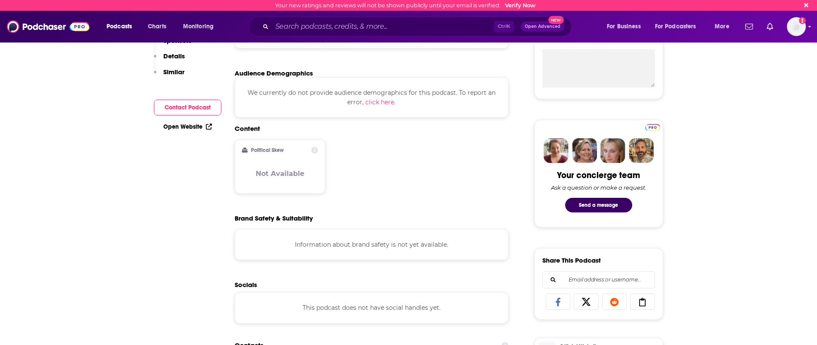
scroll to position [54, 0]
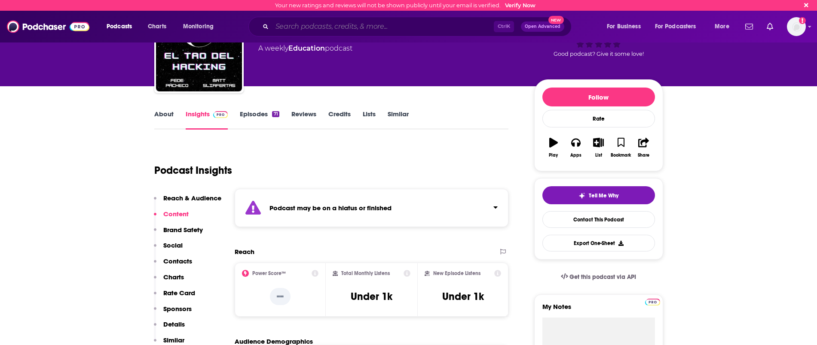
click at [317, 28] on input "Search podcasts, credits, & more..." at bounding box center [383, 27] width 222 height 14
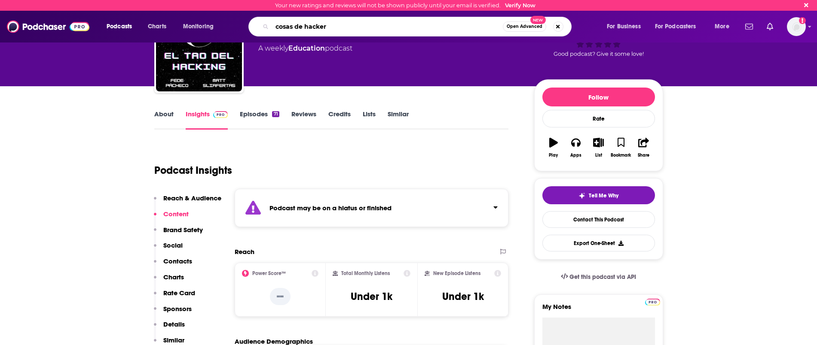
type input "cosas de hackers"
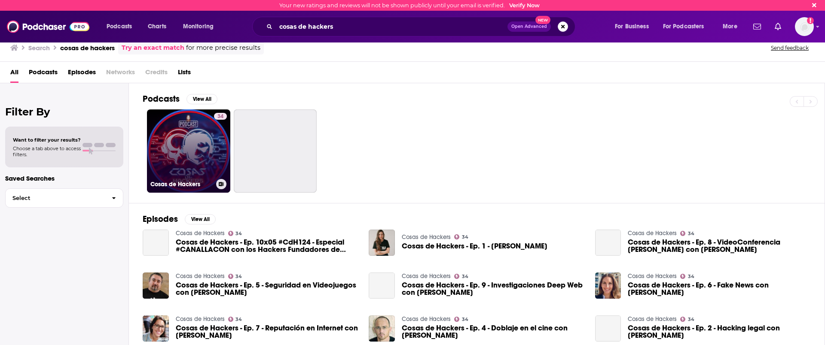
click at [174, 154] on link "34 Cosas de Hackers" at bounding box center [188, 151] width 83 height 83
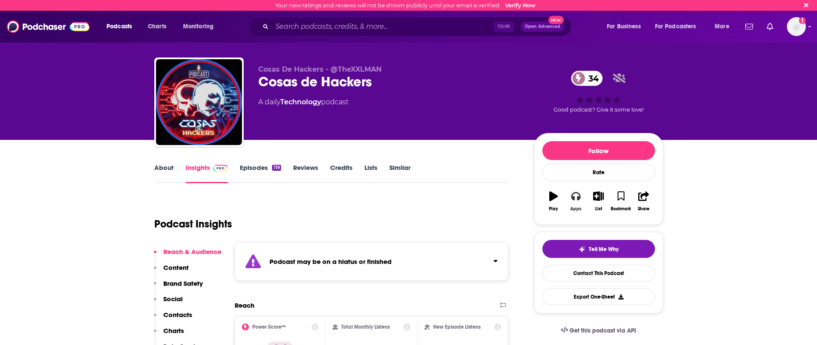
click at [573, 197] on icon "button" at bounding box center [575, 196] width 9 height 9
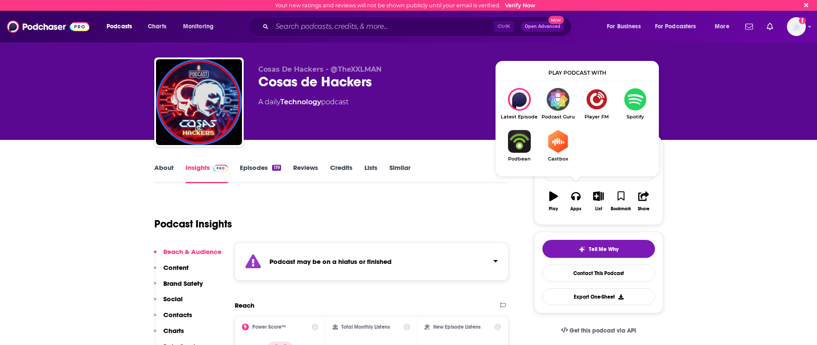
click at [630, 96] on img "Show Listen On dropdown" at bounding box center [635, 99] width 39 height 23
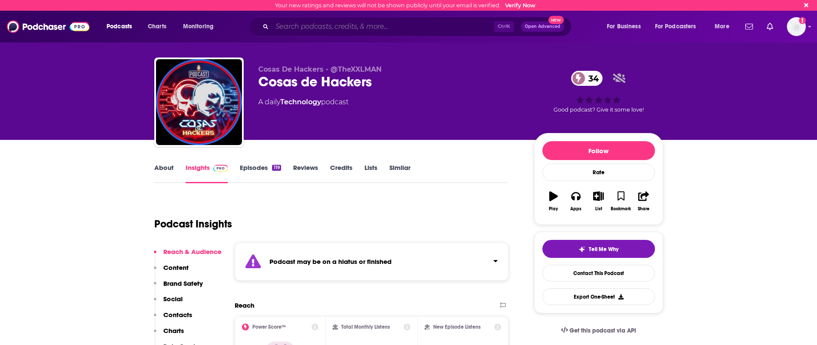
click at [305, 33] on input "Search podcasts, credits, & more..." at bounding box center [383, 27] width 222 height 14
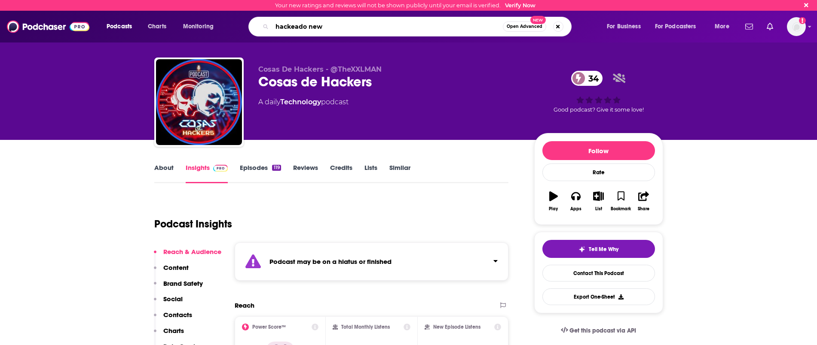
type input "hackeado news"
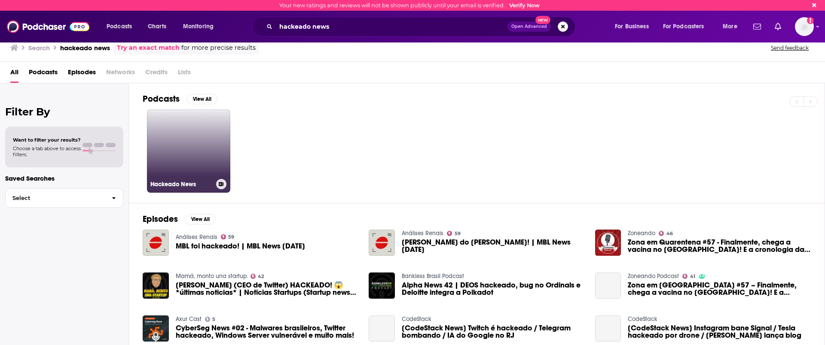
click at [176, 154] on link "Hackeado News" at bounding box center [188, 151] width 83 height 83
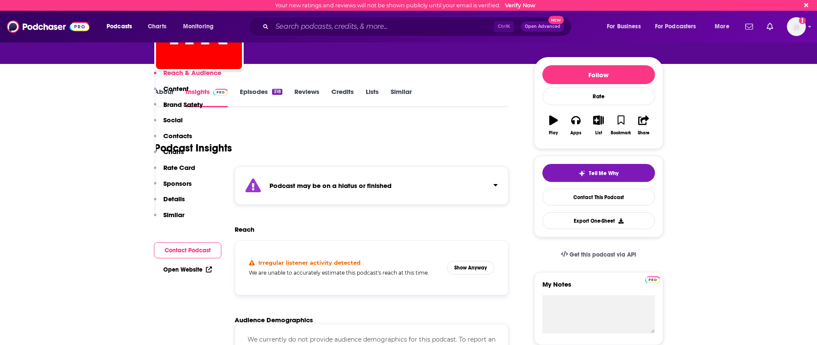
scroll to position [161, 0]
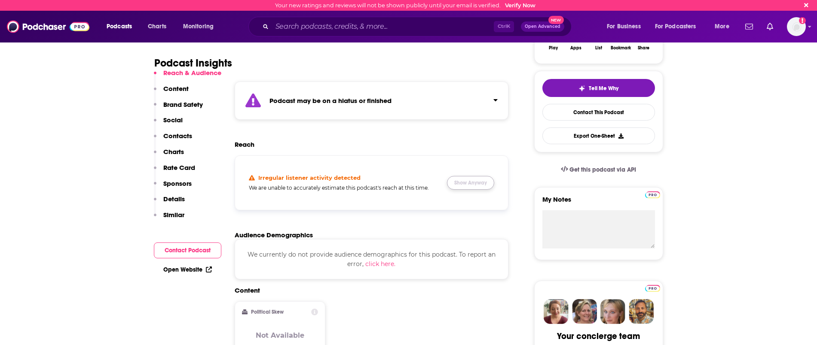
click at [478, 180] on button "Show Anyway" at bounding box center [470, 183] width 47 height 14
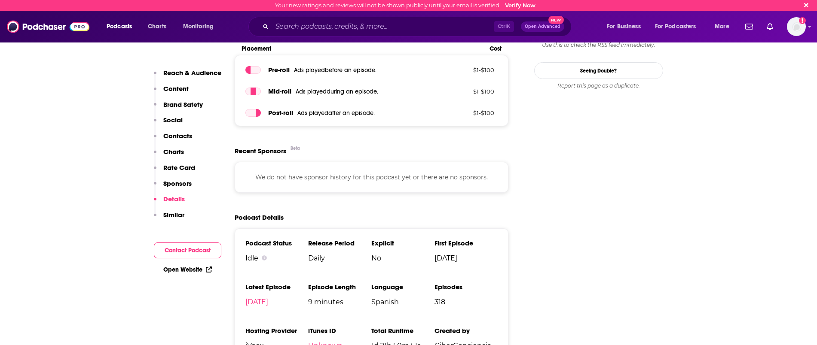
scroll to position [966, 0]
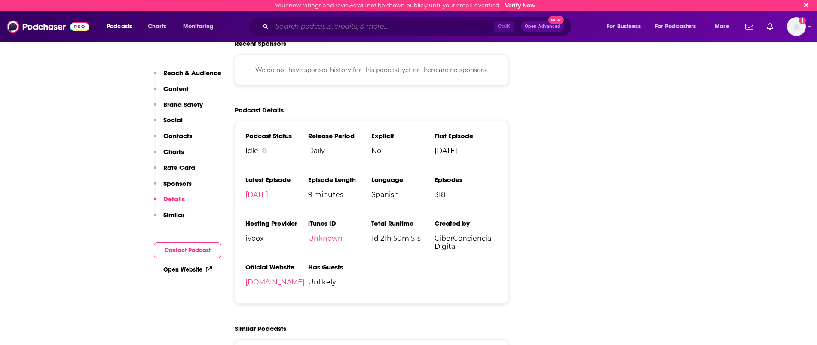
drag, startPoint x: 292, startPoint y: 24, endPoint x: 288, endPoint y: 36, distance: 12.6
click at [292, 24] on input "Search podcasts, credits, & more..." at bounding box center [383, 27] width 222 height 14
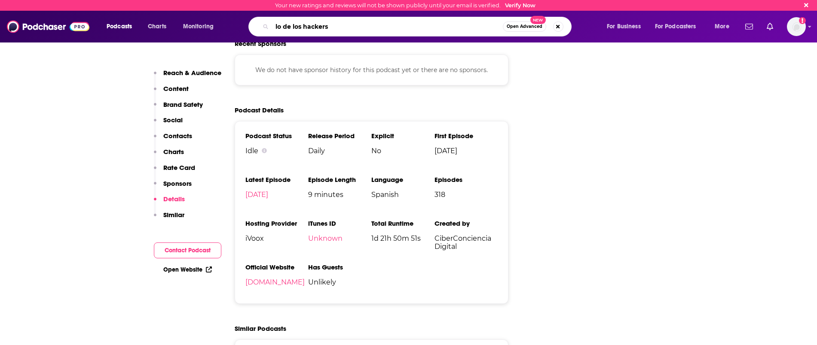
type input "lo de los hackers"
click at [528, 26] on span "Open Advanced" at bounding box center [524, 26] width 36 height 4
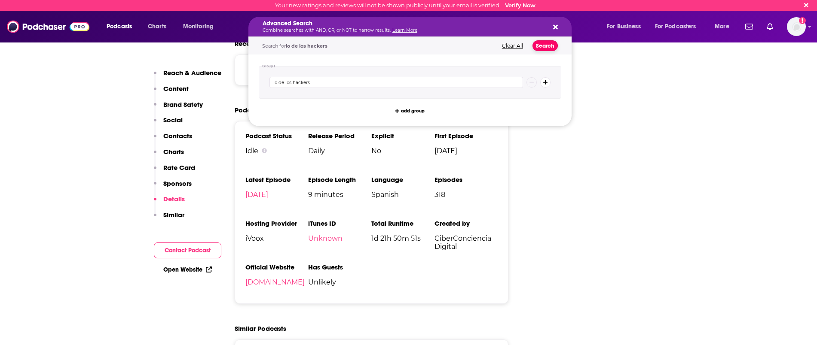
click at [546, 46] on button "Search" at bounding box center [544, 45] width 25 height 11
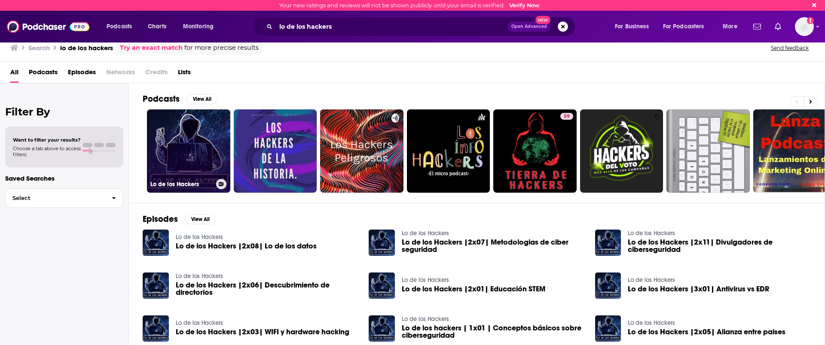
click at [193, 171] on link "Lo de los Hackers" at bounding box center [188, 151] width 83 height 83
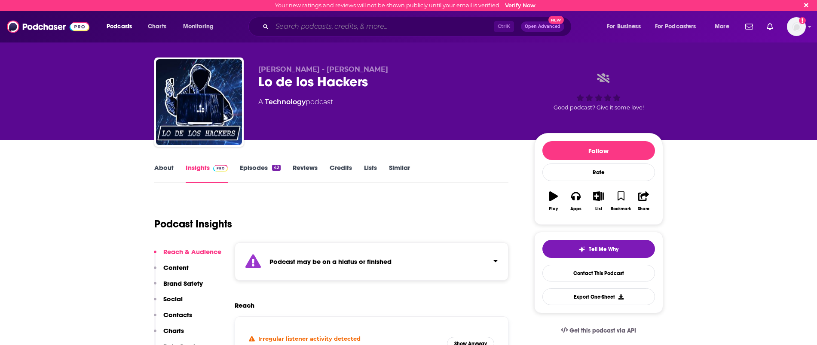
click at [326, 28] on input "Search podcasts, credits, & more..." at bounding box center [383, 27] width 222 height 14
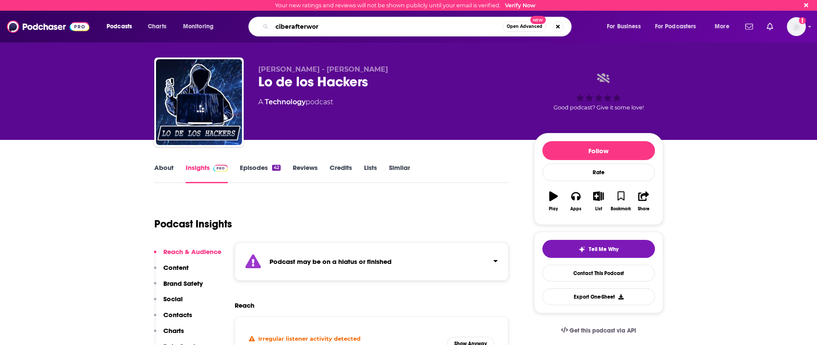
type input "ciberafterwork"
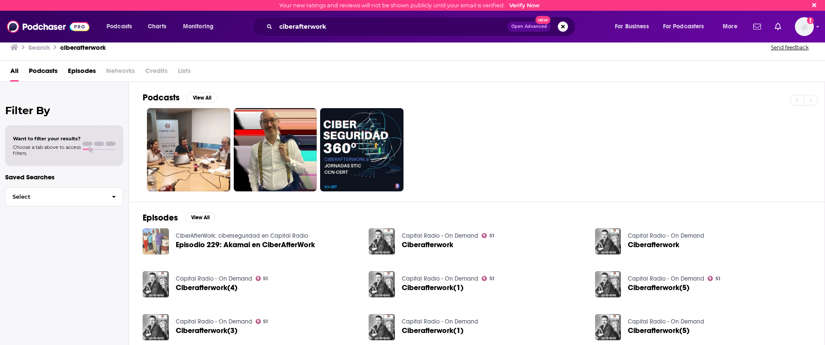
click at [155, 245] on img "Episodio 229: Akamai en CiberAfterWork" at bounding box center [156, 242] width 26 height 26
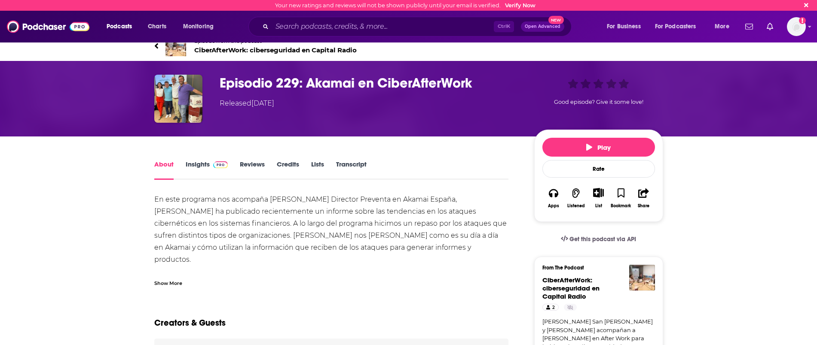
click at [228, 49] on span "CiberAfterWork: ciberseguridad en Capital Radio" at bounding box center [275, 50] width 162 height 8
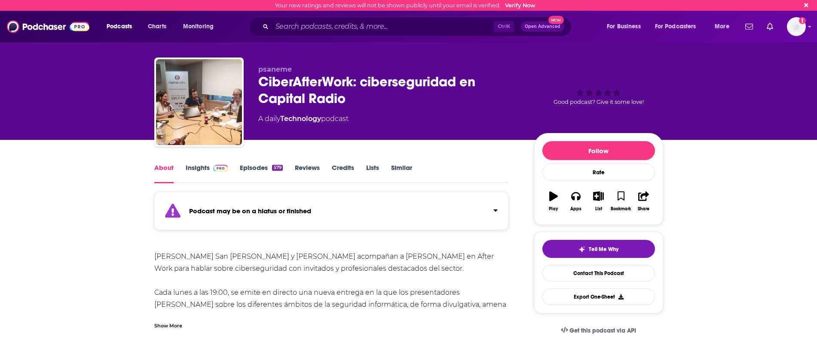
click at [195, 167] on link "Insights" at bounding box center [207, 174] width 43 height 20
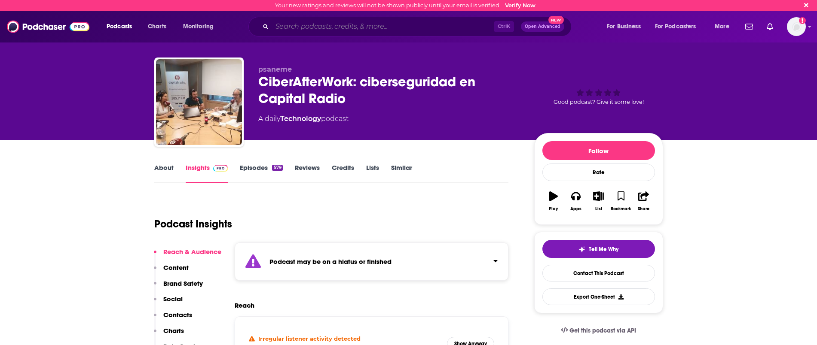
click at [287, 26] on input "Search podcasts, credits, & more..." at bounding box center [383, 27] width 222 height 14
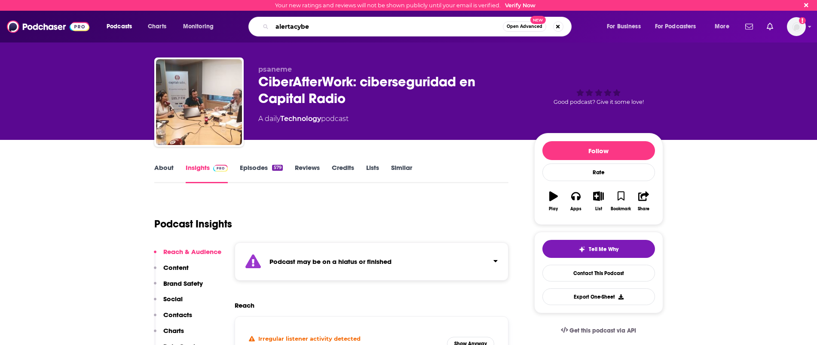
type input "alertacyber"
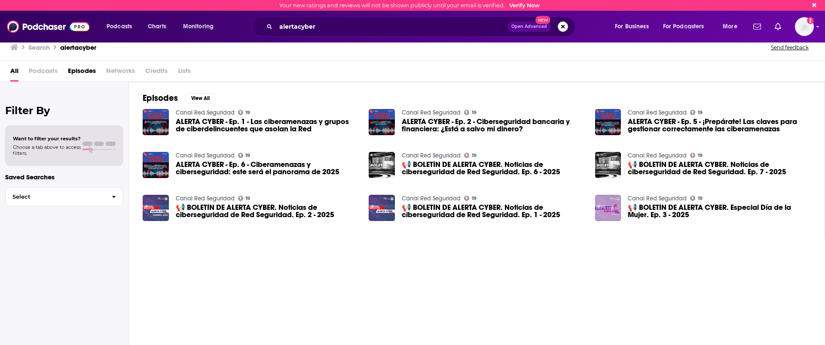
click at [208, 118] on span "ALERTA CYBER - Ep. 1 - Las ciberamenazas y grupos de ciberdelincuentes que asol…" at bounding box center [267, 125] width 183 height 15
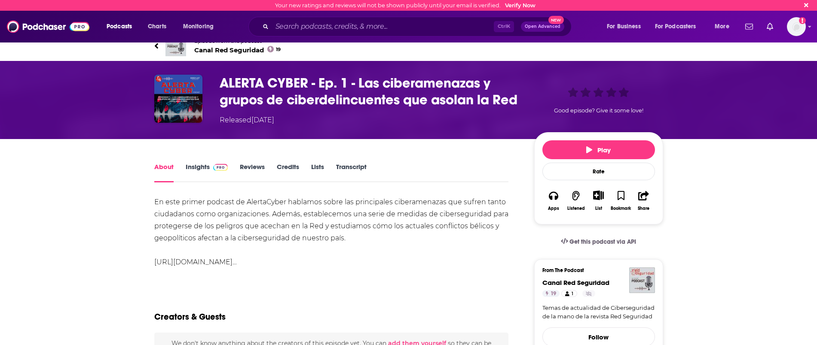
click at [236, 49] on span "Canal Red Seguridad 19" at bounding box center [237, 50] width 87 height 8
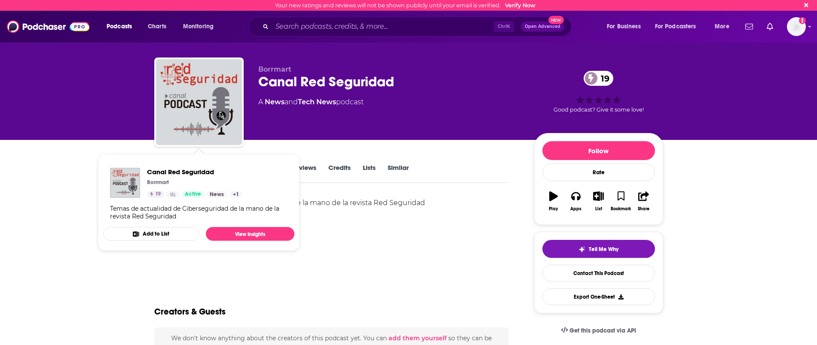
drag, startPoint x: 453, startPoint y: 263, endPoint x: 401, endPoint y: 219, distance: 67.4
click at [450, 259] on div "Temas de actualidad de Ciberseguridad de la mano de la revista Red Seguridad Sh…" at bounding box center [331, 236] width 354 height 79
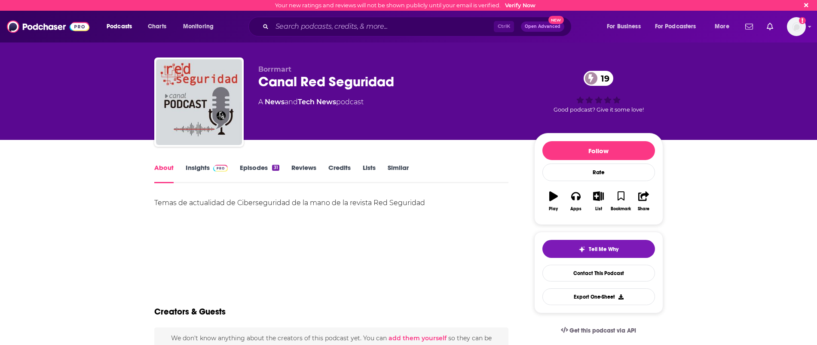
click at [210, 166] on span at bounding box center [219, 168] width 18 height 8
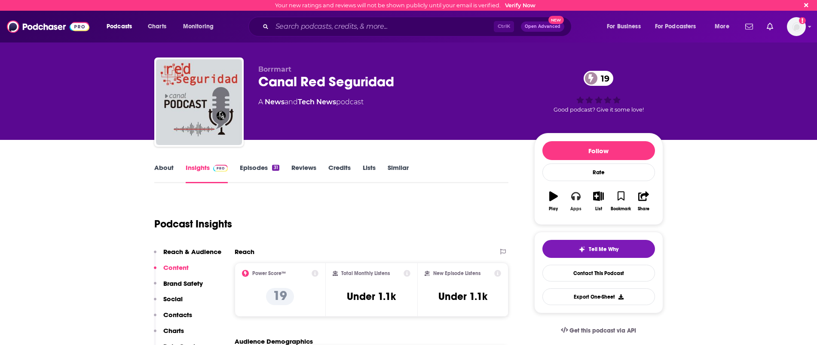
click at [572, 199] on icon "button" at bounding box center [575, 196] width 9 height 9
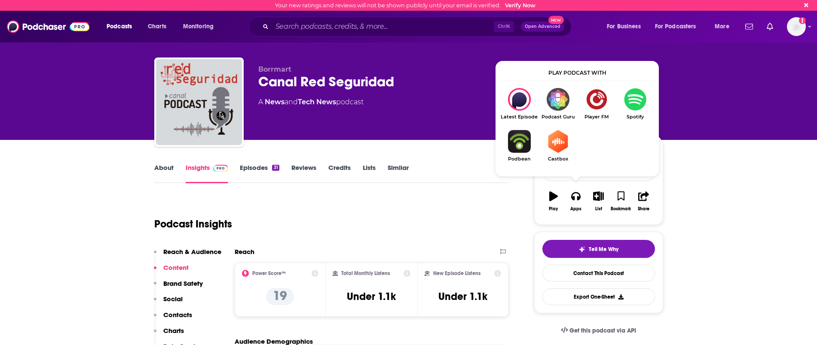
click at [628, 98] on img "Show Listen On dropdown" at bounding box center [635, 99] width 39 height 23
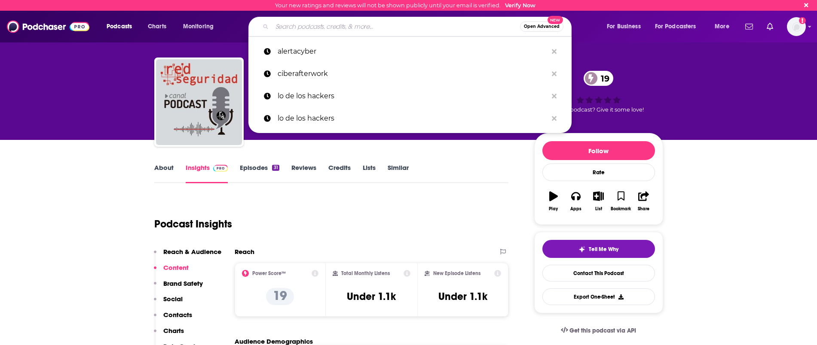
click at [284, 28] on input "Search podcasts, credits, & more..." at bounding box center [396, 27] width 248 height 14
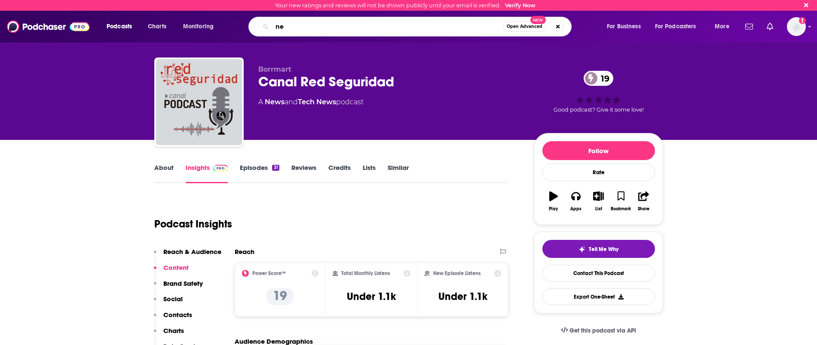
click at [292, 29] on input "ne" at bounding box center [387, 27] width 231 height 14
type input "nuevo podcast"
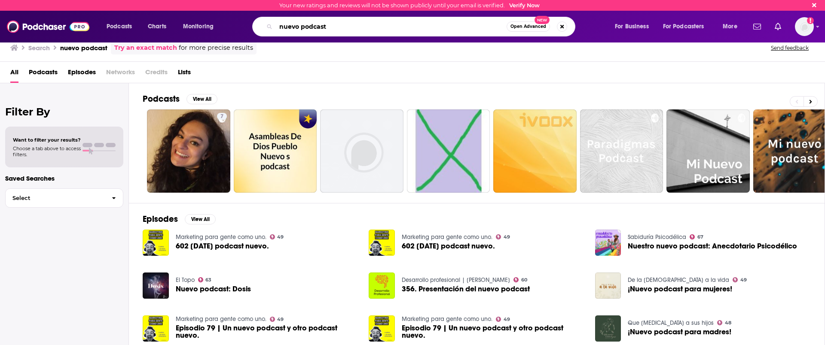
click at [345, 27] on input "nuevo podcast" at bounding box center [391, 27] width 231 height 14
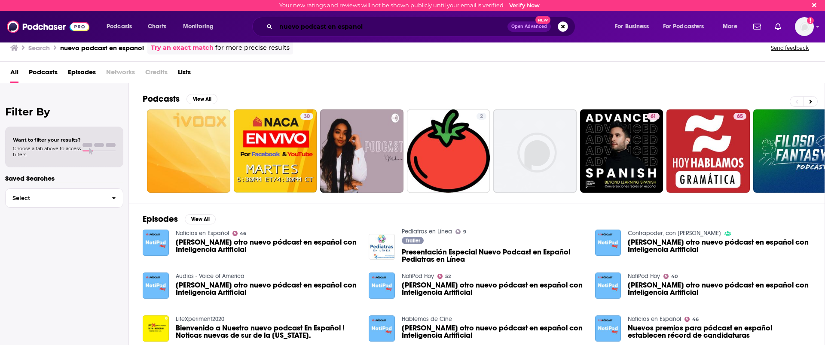
click at [366, 29] on input "nuevo podcast en espanol" at bounding box center [392, 27] width 232 height 14
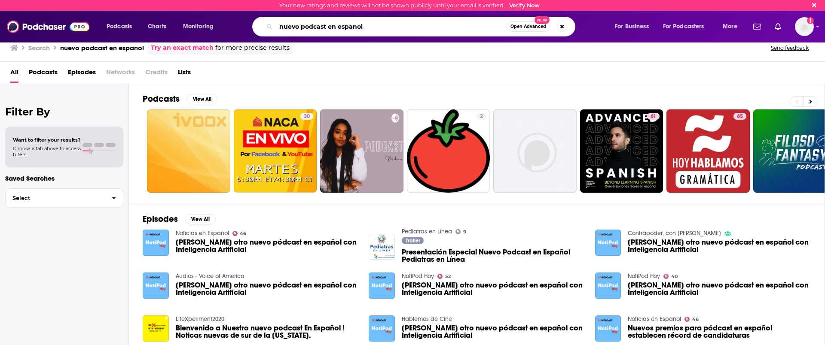
drag, startPoint x: 378, startPoint y: 26, endPoint x: 206, endPoint y: 1, distance: 173.6
click at [210, 3] on div "Your new ratings and reviews will not be shown publicly until your email is ver…" at bounding box center [412, 21] width 825 height 43
paste input "Nuevo Podcast en Español: Ciberseguridad, Compliance y Resiliencia"
type input "Nuevo Podcast en Español: Ciberseguridad, Compliance y Resiliencia"
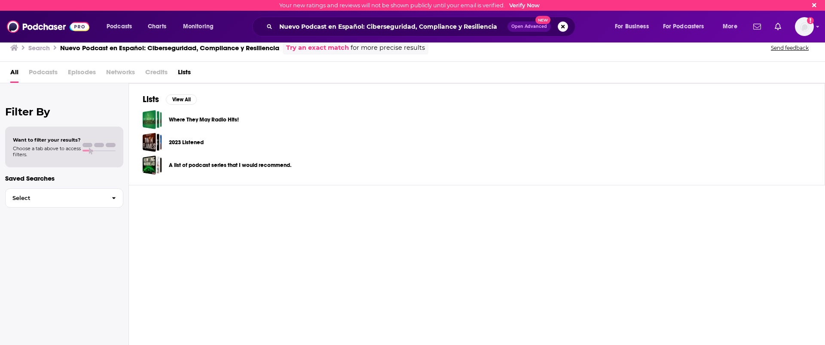
click at [321, 50] on link "Try an exact match" at bounding box center [317, 48] width 63 height 10
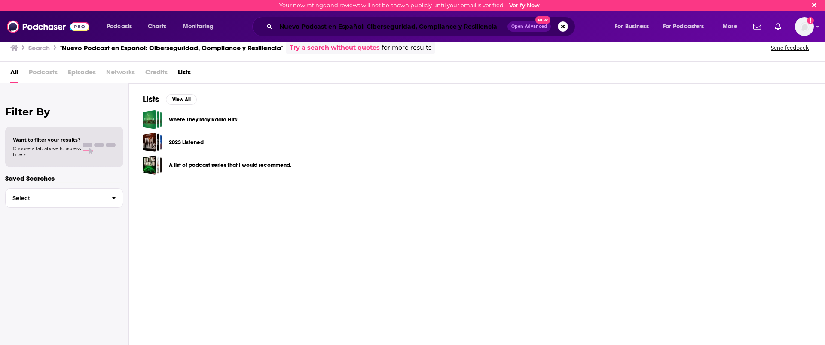
click at [311, 28] on input "Nuevo Podcast en Español: Ciberseguridad, Compliance y Resiliencia" at bounding box center [392, 27] width 232 height 14
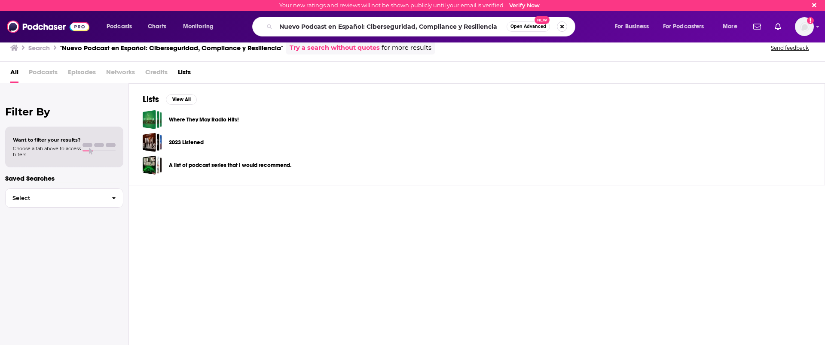
click at [561, 26] on button "Search podcasts, credits, & more..." at bounding box center [562, 26] width 10 height 10
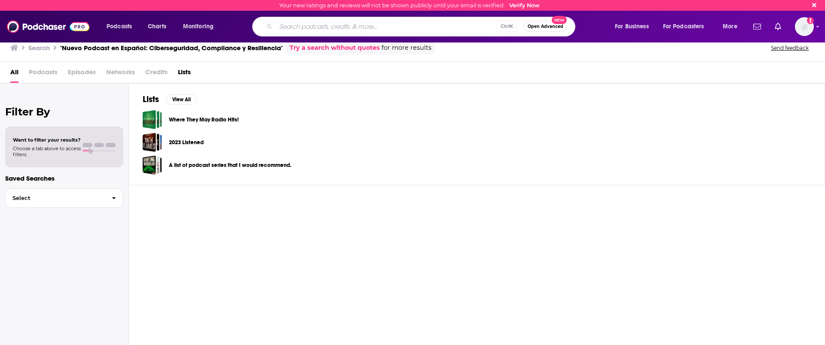
click at [337, 26] on input "Search podcasts, credits, & more..." at bounding box center [386, 27] width 221 height 14
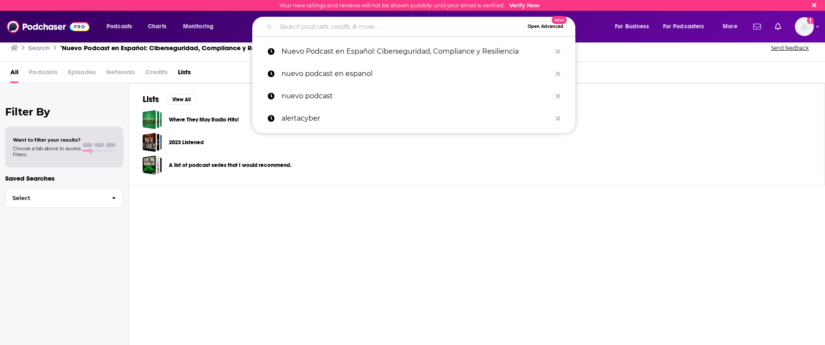
paste input "[PERSON_NAME] (AIVD Podcast)"
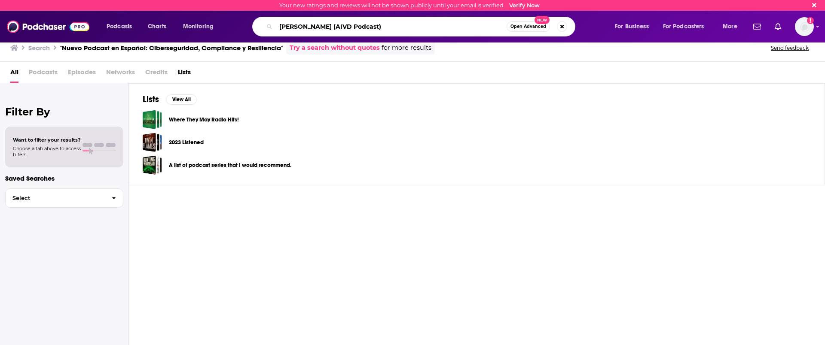
type input "[PERSON_NAME] (AIVD Podcast)"
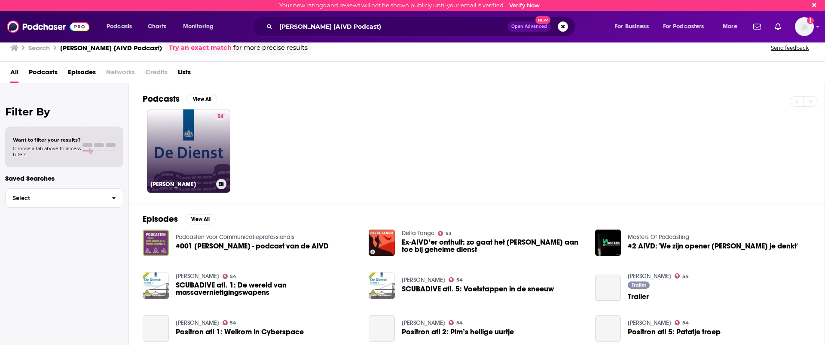
click at [197, 165] on link "54 [PERSON_NAME]" at bounding box center [188, 151] width 83 height 83
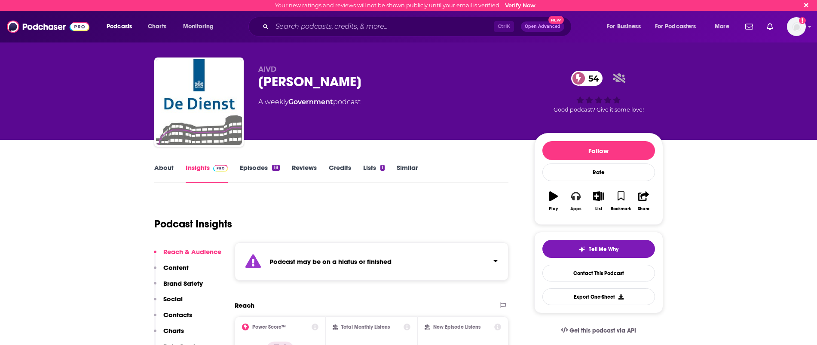
click at [579, 202] on button "Apps" at bounding box center [575, 201] width 22 height 31
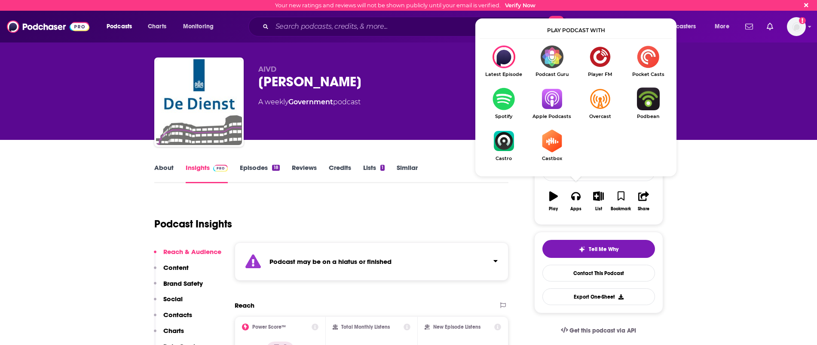
click at [505, 98] on img "Show Listen On dropdown" at bounding box center [503, 99] width 48 height 23
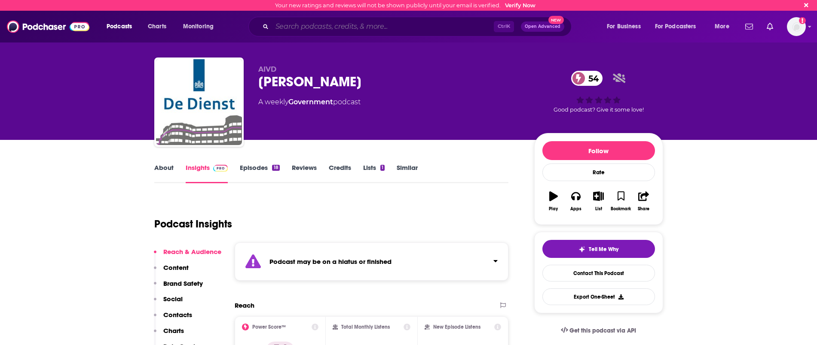
click at [280, 23] on input "Search podcasts, credits, & more..." at bounding box center [383, 27] width 222 height 14
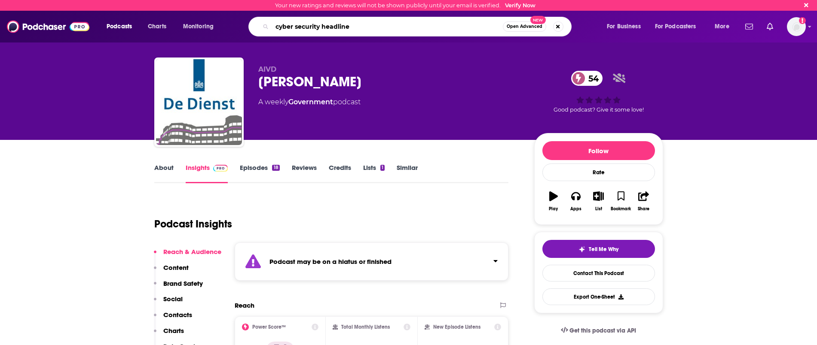
type input "cyber security headlines"
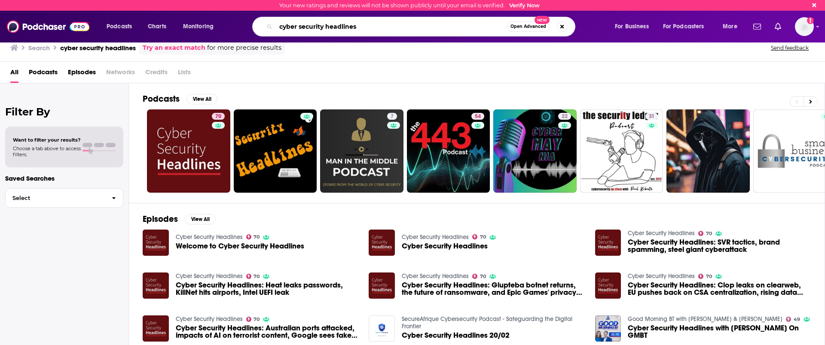
click at [413, 29] on input "cyber security headlines" at bounding box center [391, 27] width 231 height 14
drag, startPoint x: 324, startPoint y: 31, endPoint x: 180, endPoint y: 25, distance: 144.9
click at [192, 30] on div "Podcasts Charts Monitoring cyber security headlines Open Advanced New For Busin…" at bounding box center [423, 27] width 645 height 20
paste input "Aan het eind van de week"
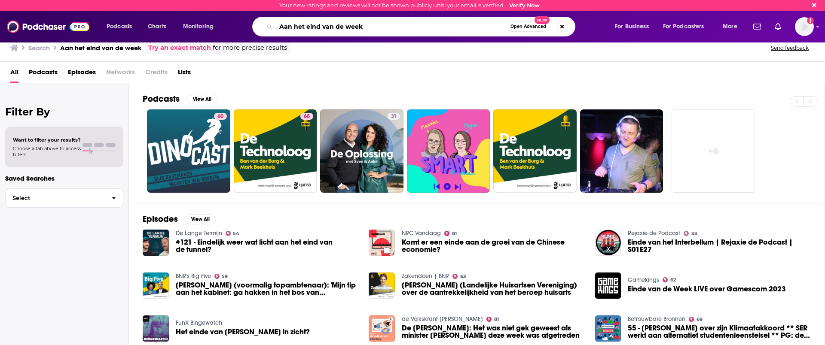
click at [291, 31] on input "Aan het eind van de week" at bounding box center [391, 27] width 231 height 14
drag, startPoint x: 382, startPoint y: 27, endPoint x: 131, endPoint y: 27, distance: 251.3
click at [131, 27] on div "Podcasts Charts Monitoring Aan het eind van de week Open Advanced New For Busin…" at bounding box center [423, 27] width 645 height 20
type input "tesorion podcast"
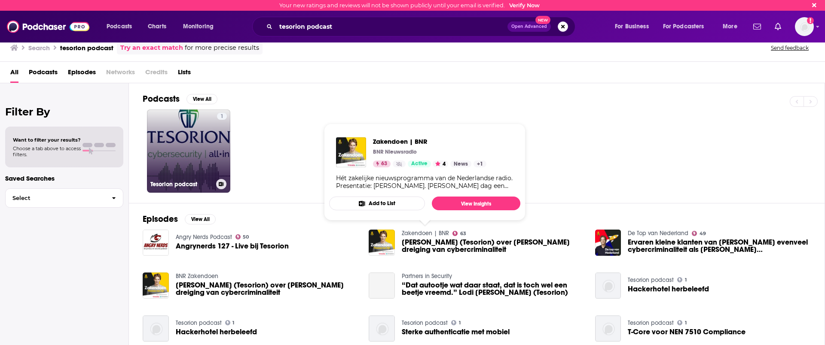
click at [183, 158] on link "1 Tesorion podcast" at bounding box center [188, 151] width 83 height 83
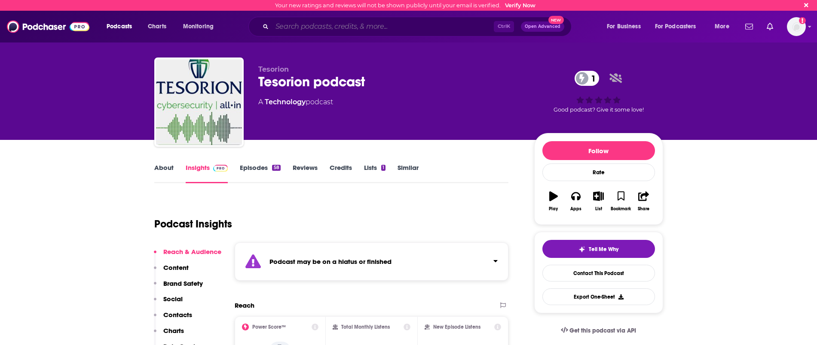
click at [289, 21] on input "Search podcasts, credits, & more..." at bounding box center [383, 27] width 222 height 14
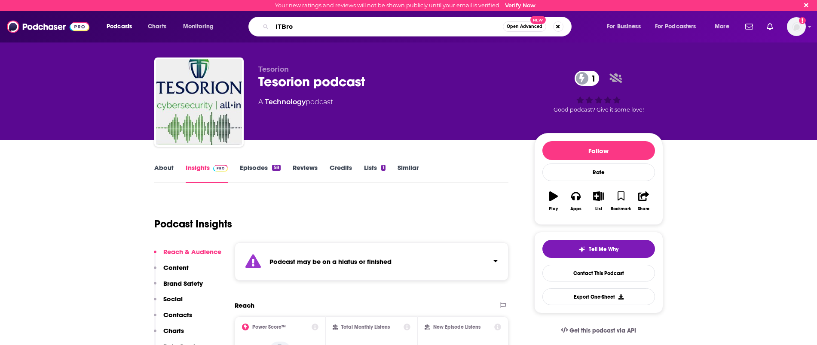
type input "ITBros"
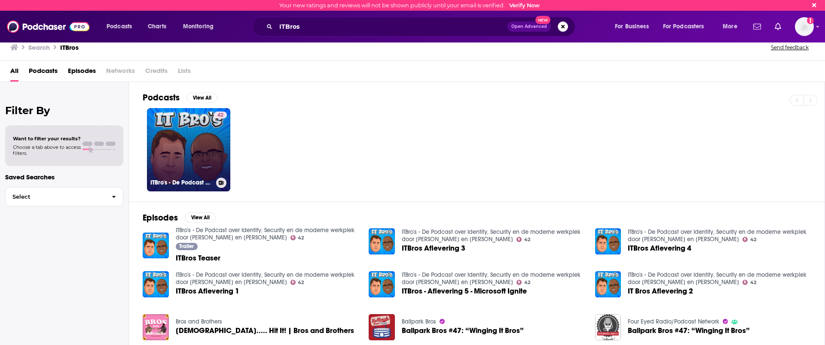
click at [186, 168] on link "42 ITBro's - De Podcast over Identity, Security en de moderne werkplek door [PE…" at bounding box center [188, 149] width 83 height 83
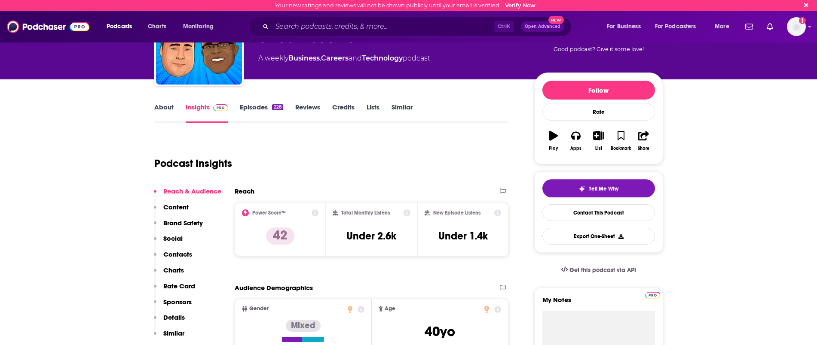
scroll to position [54, 0]
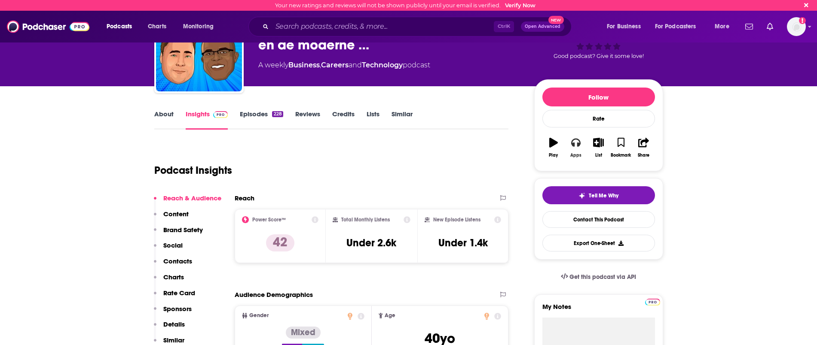
click at [575, 140] on icon "button" at bounding box center [575, 142] width 9 height 9
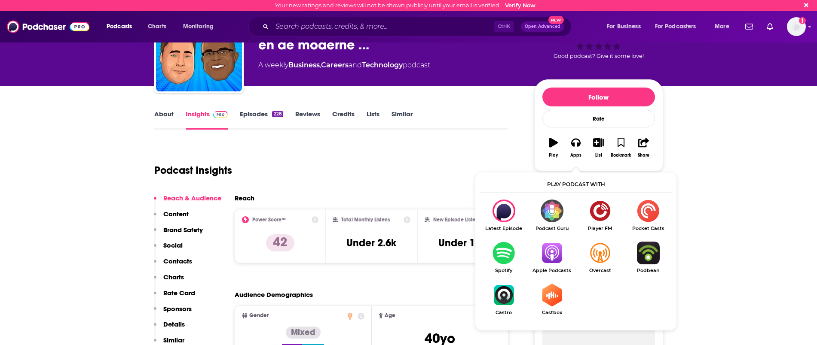
click at [551, 255] on img "Show Listen On dropdown" at bounding box center [551, 253] width 48 height 23
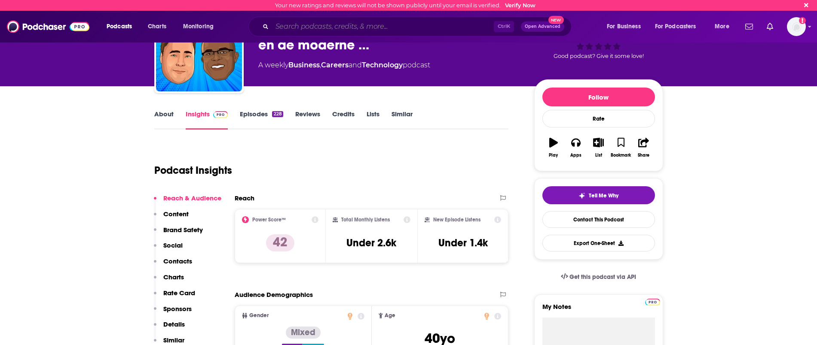
click at [298, 24] on input "Search podcasts, credits, & more..." at bounding box center [383, 27] width 222 height 14
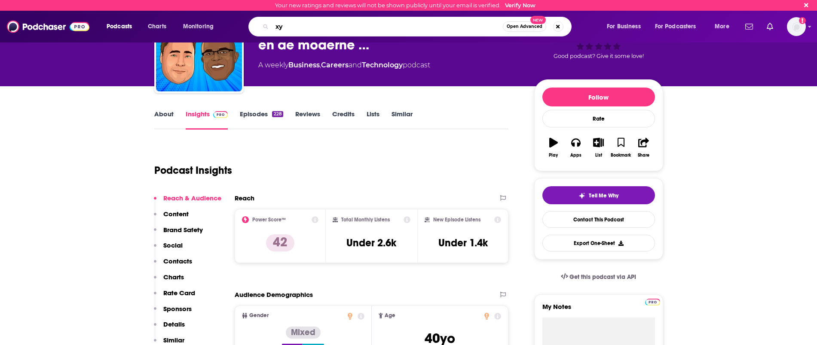
type input "x"
type input "cyber security coalition"
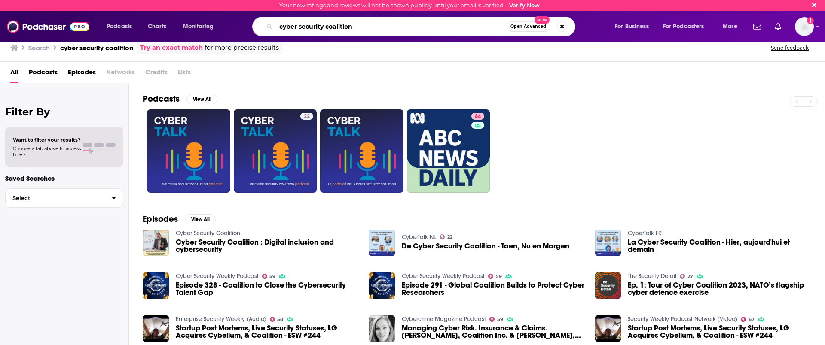
click at [370, 27] on input "cyber security coalition" at bounding box center [391, 27] width 231 height 14
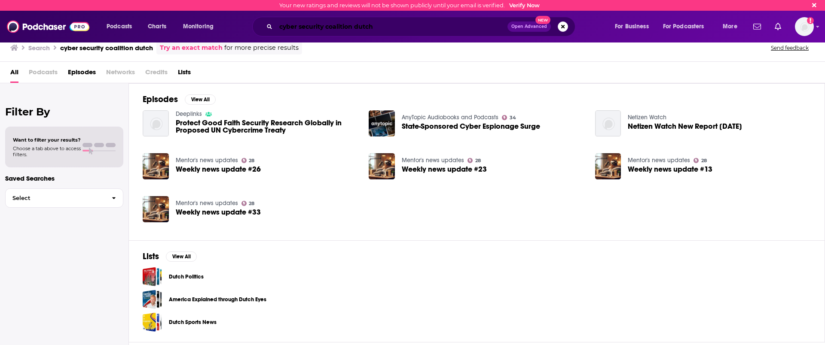
drag, startPoint x: 351, startPoint y: 33, endPoint x: 381, endPoint y: 27, distance: 31.0
click at [351, 33] on input "cyber security coalition dutch" at bounding box center [392, 27] width 232 height 14
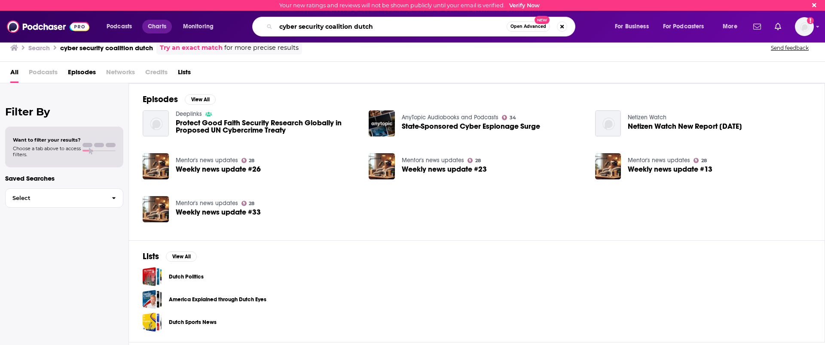
drag, startPoint x: 390, startPoint y: 26, endPoint x: 162, endPoint y: 24, distance: 228.1
click at [162, 24] on div "Podcasts Charts Monitoring cyber security coalition dutch Open Advanced New For…" at bounding box center [423, 27] width 645 height 20
type input "wat de hack"
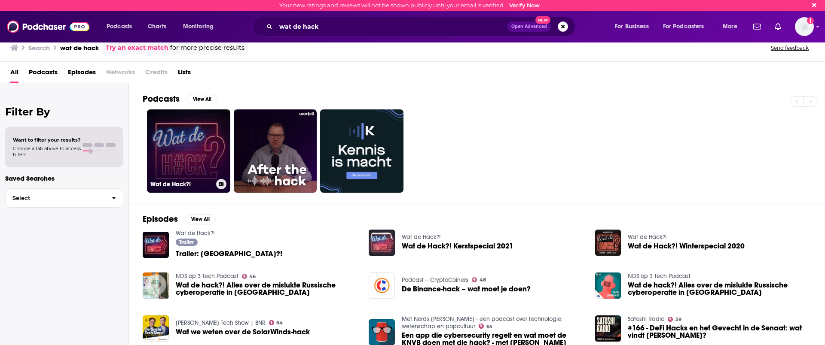
click at [185, 141] on link "Wat de Hack?!" at bounding box center [188, 151] width 83 height 83
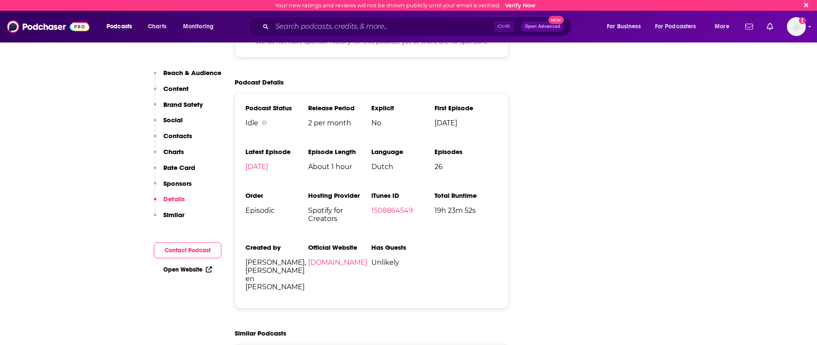
scroll to position [1181, 0]
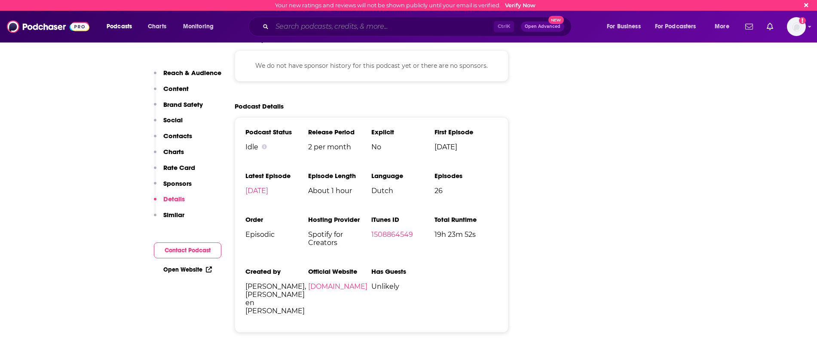
click at [285, 31] on input "Search podcasts, credits, & more..." at bounding box center [383, 27] width 222 height 14
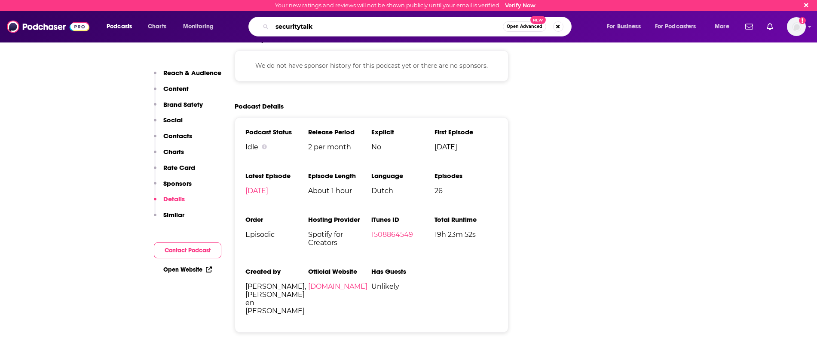
type input "securitytalks"
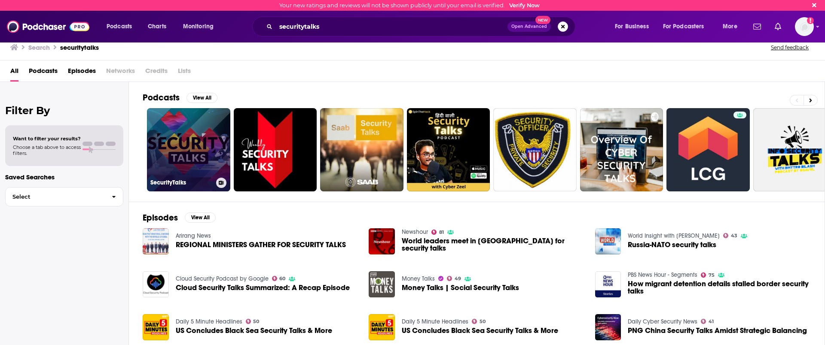
click at [178, 151] on link "SecurityTalks" at bounding box center [188, 149] width 83 height 83
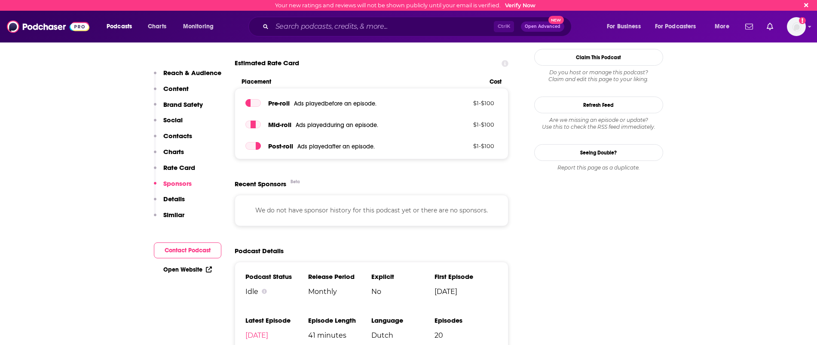
scroll to position [805, 0]
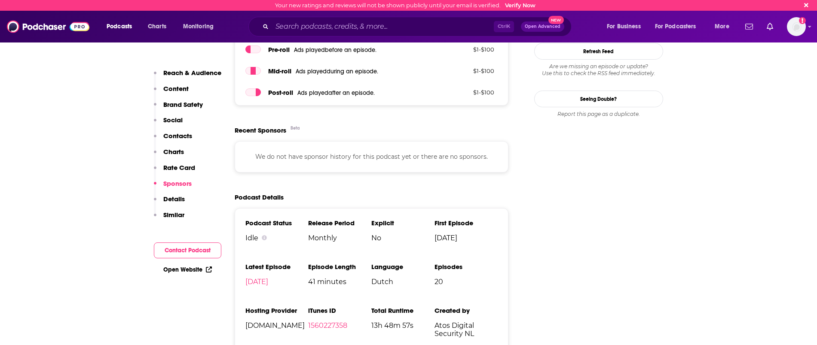
click at [388, 241] on span "No" at bounding box center [402, 238] width 63 height 8
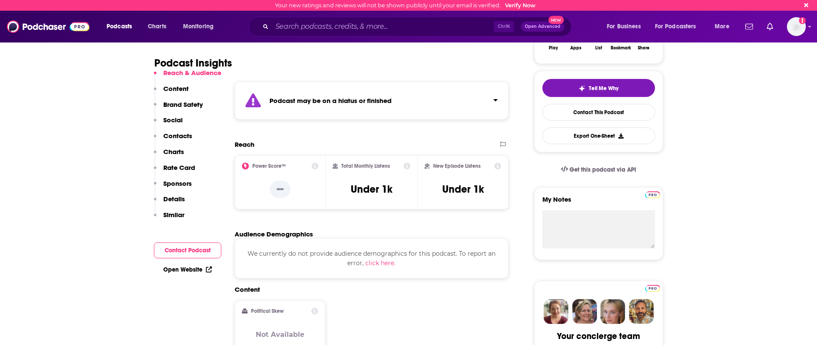
scroll to position [107, 0]
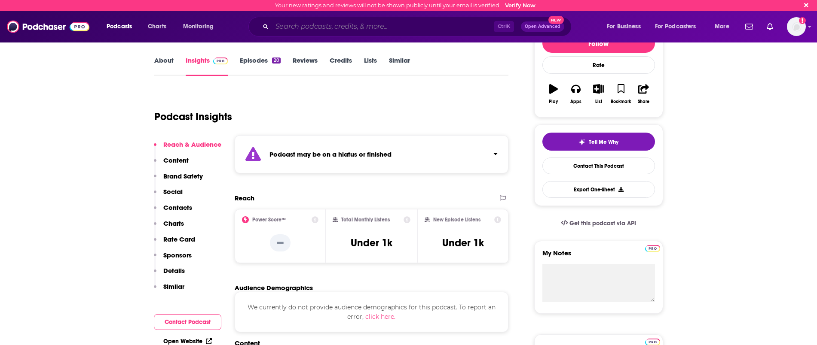
click at [298, 25] on input "Search podcasts, credits, & more..." at bounding box center [383, 27] width 222 height 14
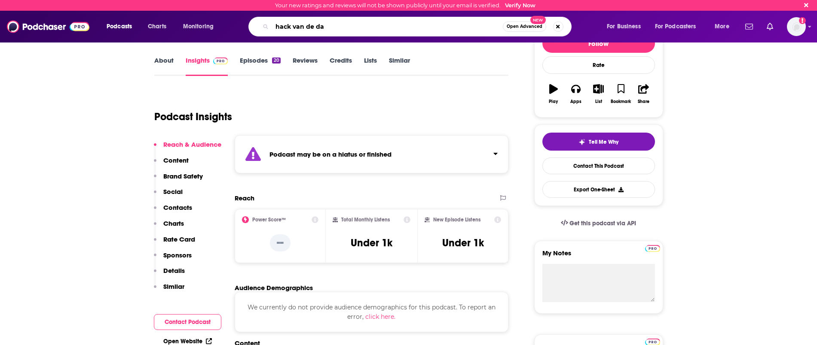
type input "hack van de dam"
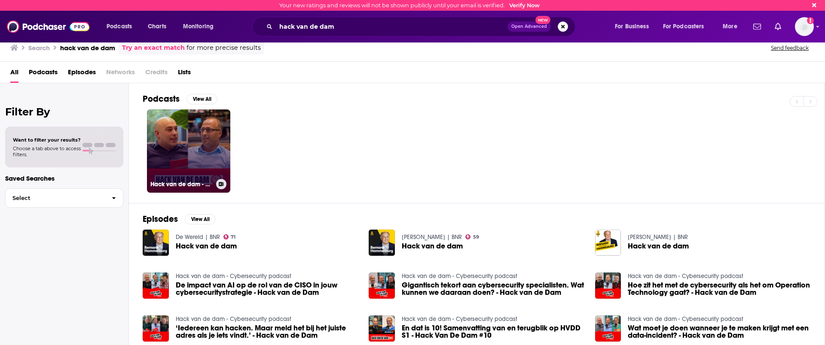
click at [203, 142] on link "Hack van de dam - Cybersecurity podcast" at bounding box center [188, 151] width 83 height 83
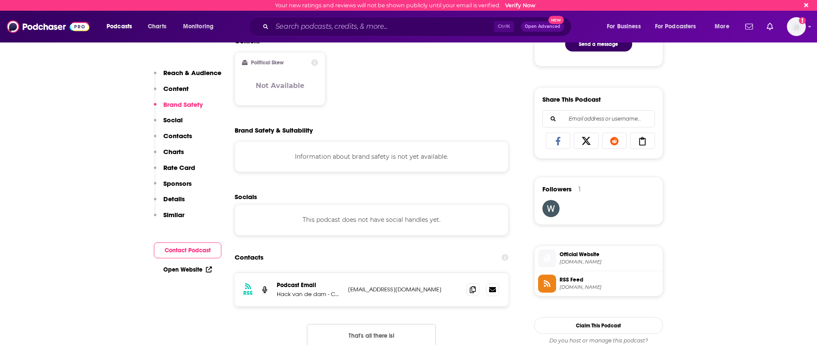
scroll to position [698, 0]
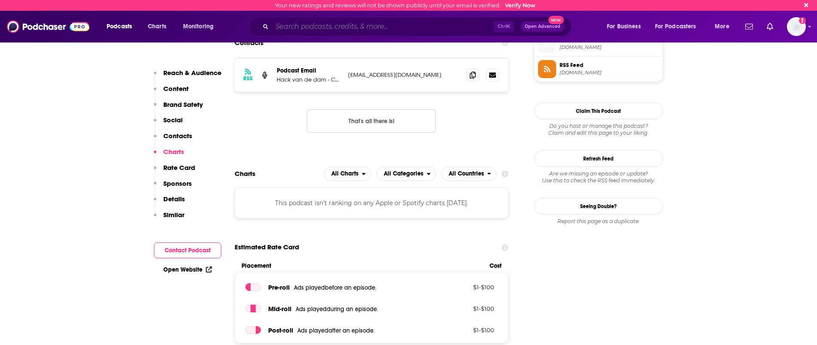
click at [310, 21] on input "Search podcasts, credits, & more..." at bounding box center [383, 27] width 222 height 14
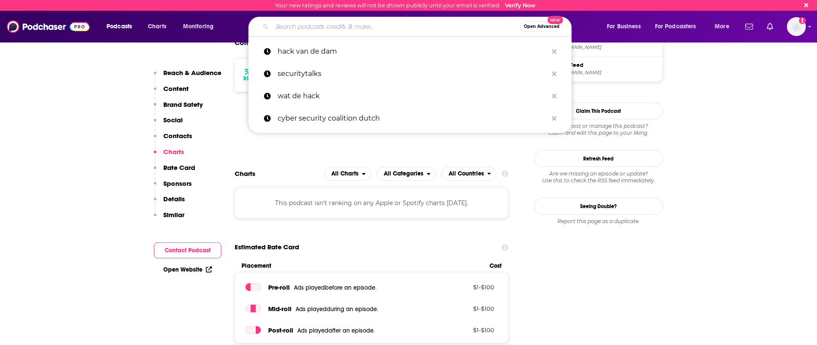
click at [299, 27] on input "Search podcasts, credits, & more..." at bounding box center [396, 27] width 248 height 14
click at [305, 27] on input "Search podcasts, credits, & more..." at bounding box center [396, 27] width 248 height 14
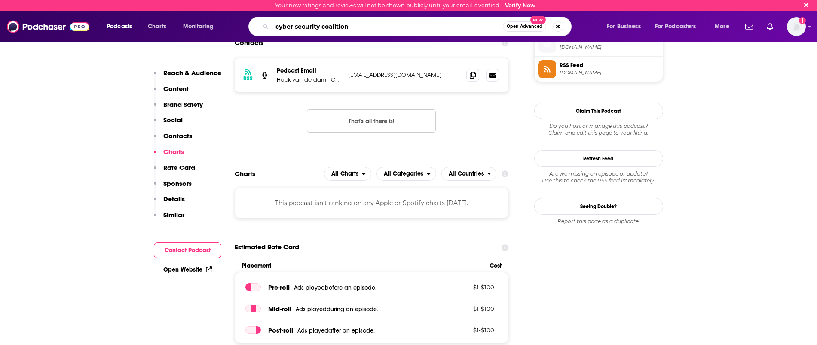
type input "cyber security coalition"
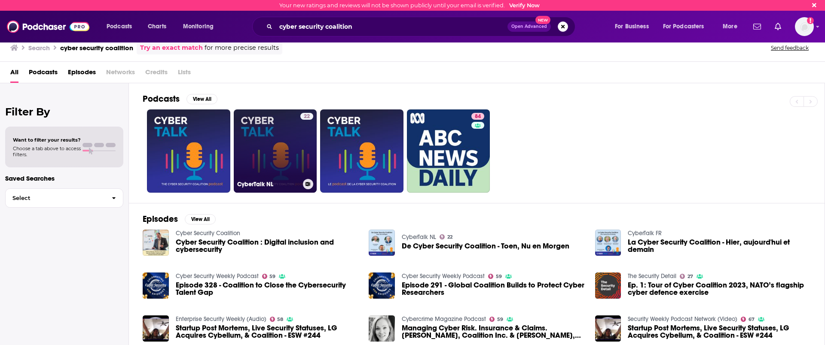
click at [281, 135] on link "22 CyberTalk NL" at bounding box center [275, 151] width 83 height 83
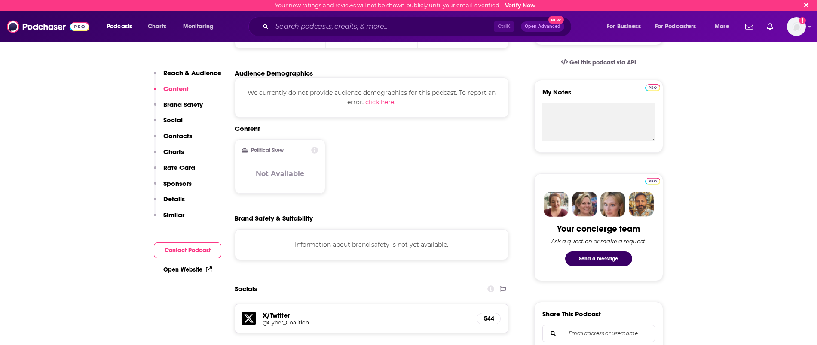
scroll to position [107, 0]
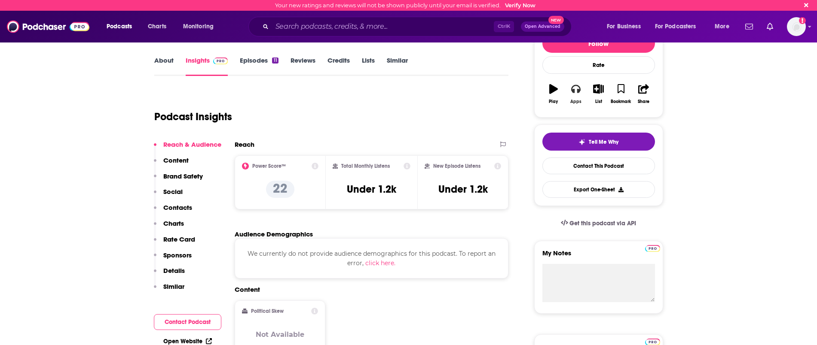
click at [576, 92] on icon "button" at bounding box center [575, 88] width 9 height 9
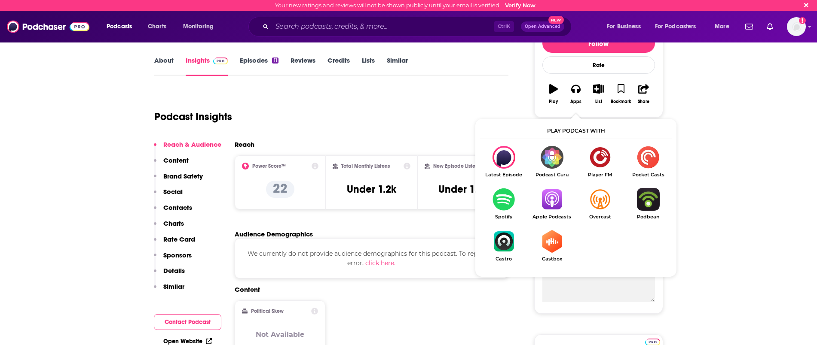
click at [499, 205] on img "Show Listen On dropdown" at bounding box center [503, 199] width 48 height 23
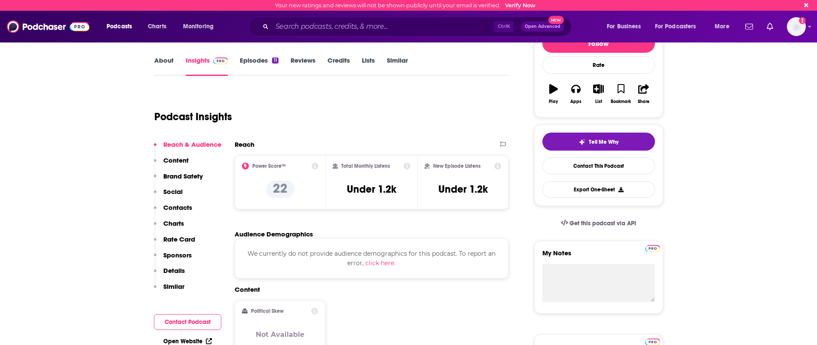
click at [276, 18] on div "Ctrl K Open Advanced New" at bounding box center [409, 27] width 323 height 20
click at [281, 27] on input "Search podcasts, credits, & more..." at bounding box center [383, 27] width 222 height 14
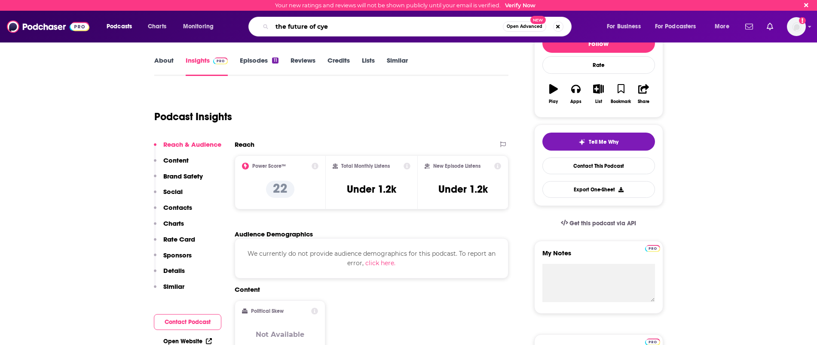
type input "the future of cyer"
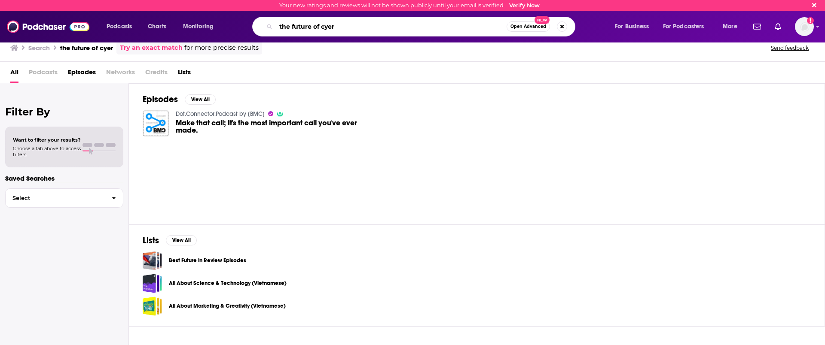
click at [328, 27] on input "the future of cyer" at bounding box center [391, 27] width 231 height 14
click at [328, 29] on input "the future of cyer" at bounding box center [391, 27] width 231 height 14
type input "the future of cyber"
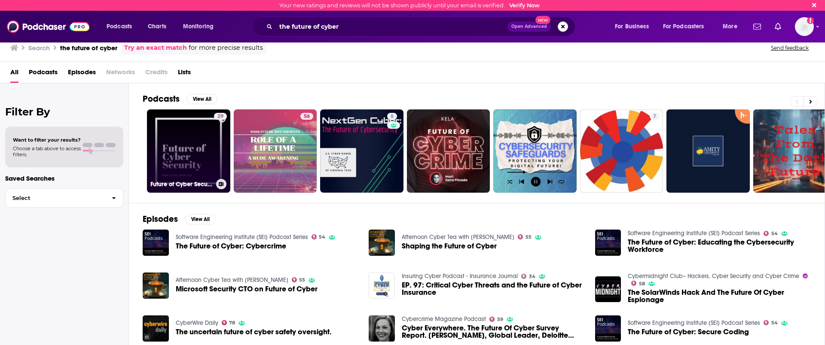
click at [188, 143] on link "29 Future of Cyber Security" at bounding box center [188, 151] width 83 height 83
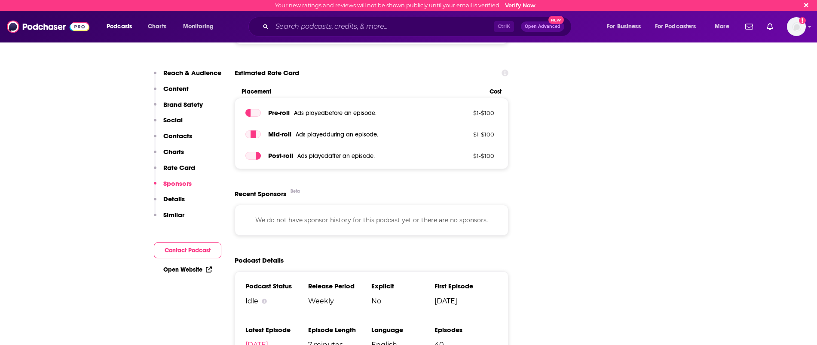
scroll to position [1128, 0]
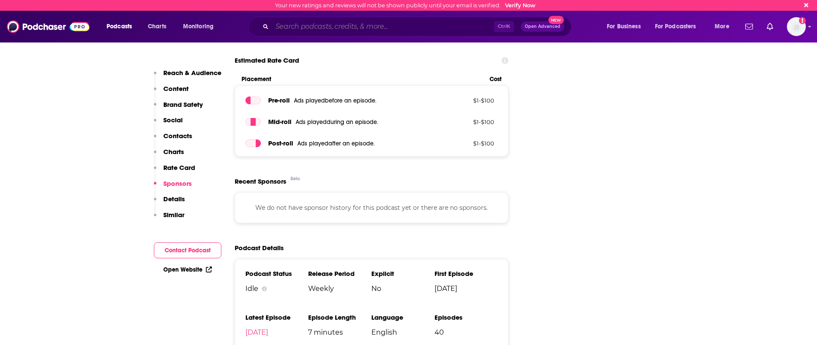
click at [320, 32] on input "Search podcasts, credits, & more..." at bounding box center [383, 27] width 222 height 14
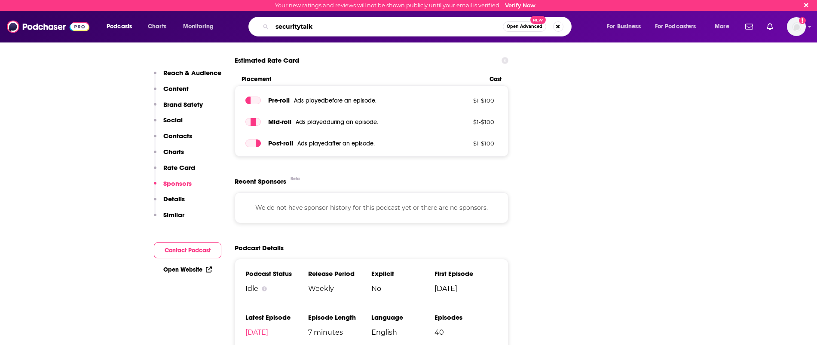
type input "securitytalks"
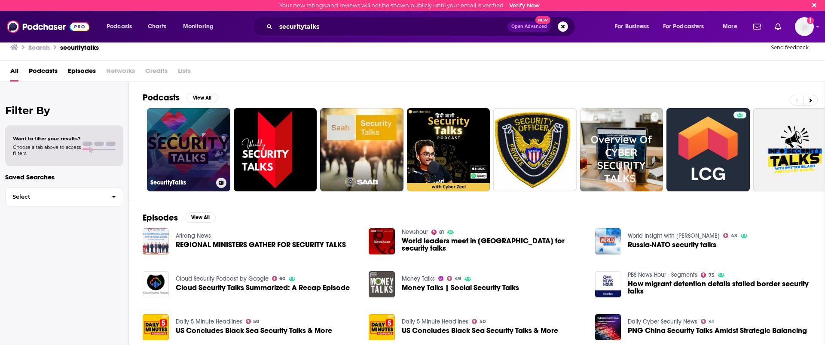
click at [185, 127] on link "SecurityTalks" at bounding box center [188, 149] width 83 height 83
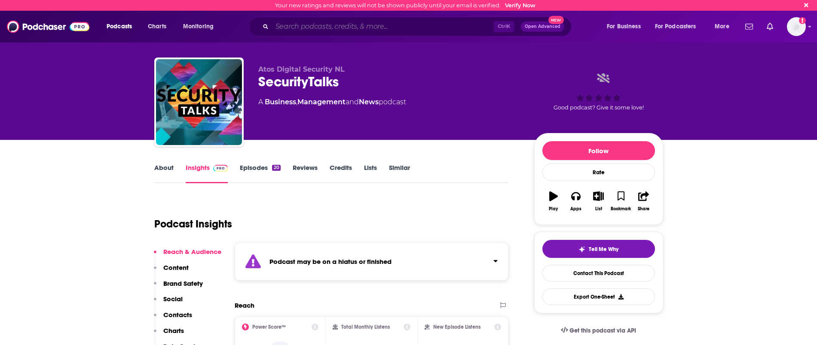
click at [280, 27] on input "Search podcasts, credits, & more..." at bounding box center [383, 27] width 222 height 14
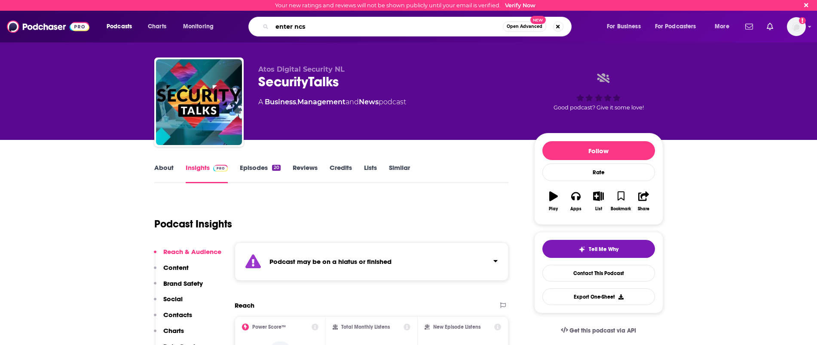
type input "enter ncsc"
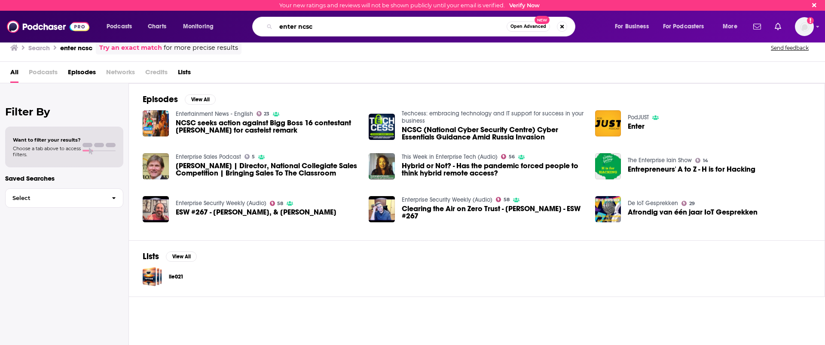
drag, startPoint x: 296, startPoint y: 28, endPoint x: 389, endPoint y: 43, distance: 93.6
click at [389, 43] on div "Your new ratings and reviews will not be shown publicly until your email is ver…" at bounding box center [412, 172] width 825 height 345
click at [334, 27] on input "enter ncsc" at bounding box center [391, 27] width 231 height 14
drag, startPoint x: 334, startPoint y: 29, endPoint x: 255, endPoint y: 29, distance: 78.6
click at [255, 29] on div "enter ncsc Open Advanced New" at bounding box center [413, 27] width 323 height 20
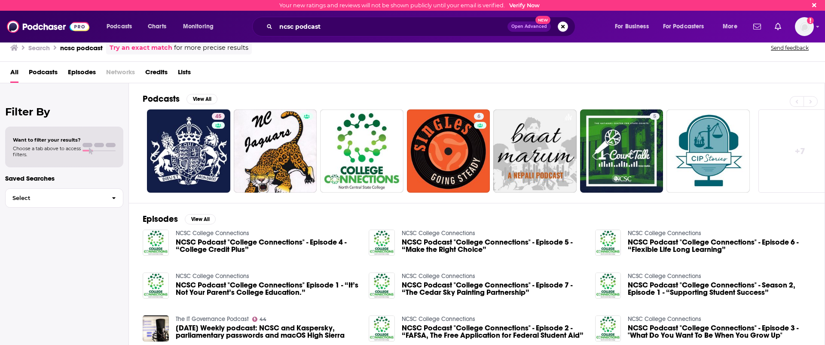
click at [328, 35] on div "ncsc podcast Open Advanced New" at bounding box center [413, 27] width 323 height 20
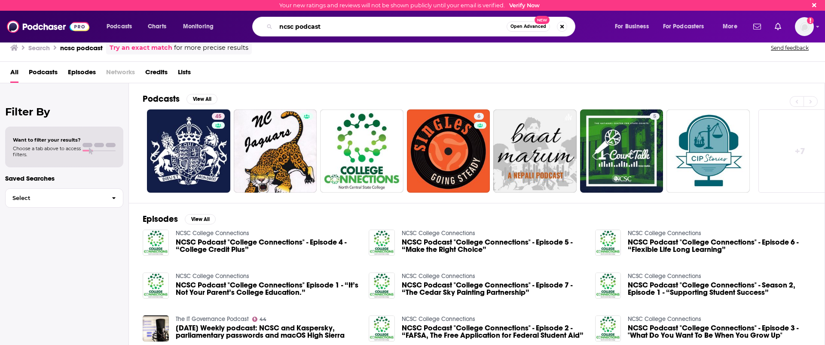
drag, startPoint x: 331, startPoint y: 28, endPoint x: 165, endPoint y: 1, distance: 168.8
click at [165, 1] on div "Your new ratings and reviews will not be shown publicly until your email is ver…" at bounding box center [412, 21] width 825 height 43
type input "enter"
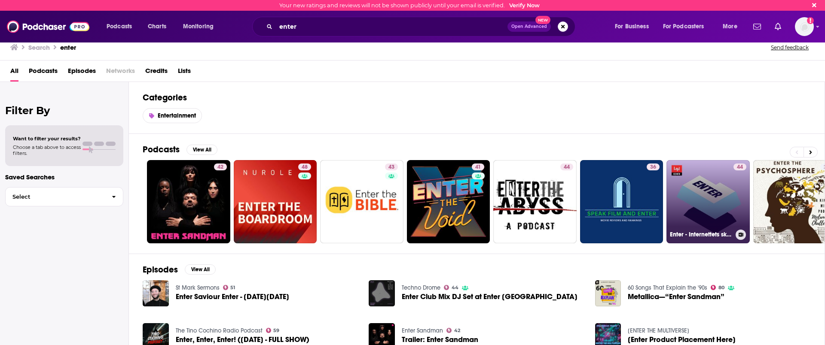
click at [715, 190] on link "44 Enter - Internettets skygge" at bounding box center [707, 201] width 83 height 83
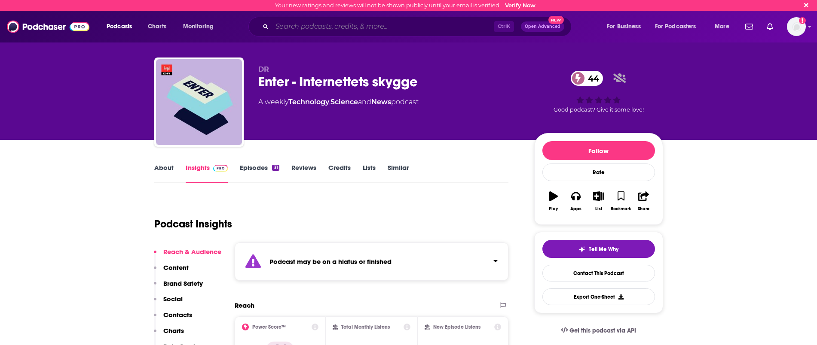
click at [308, 30] on input "Search podcasts, credits, & more..." at bounding box center [383, 27] width 222 height 14
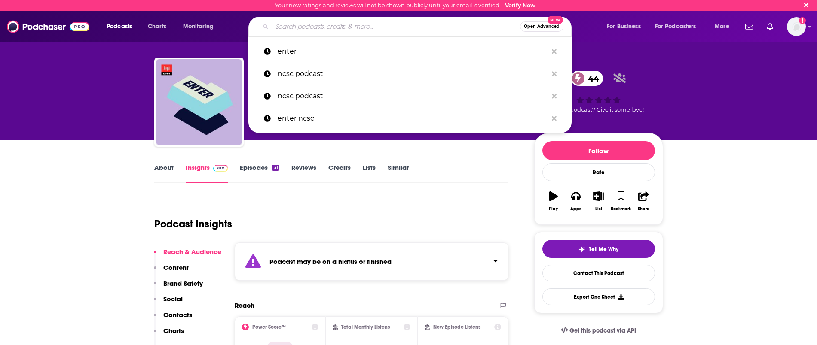
paste input "NCSC Cyber Series"
type input "NCSC Cyber Series"
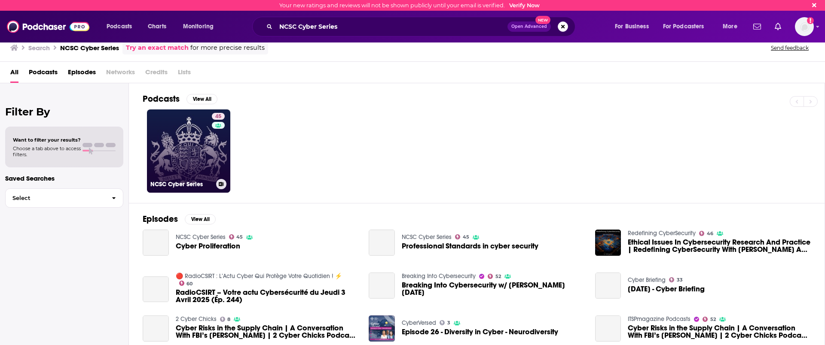
click at [154, 150] on link "45 NCSC Cyber Series" at bounding box center [188, 151] width 83 height 83
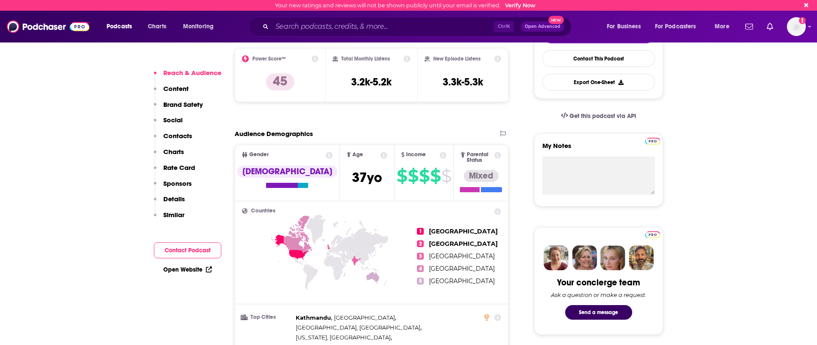
scroll to position [376, 0]
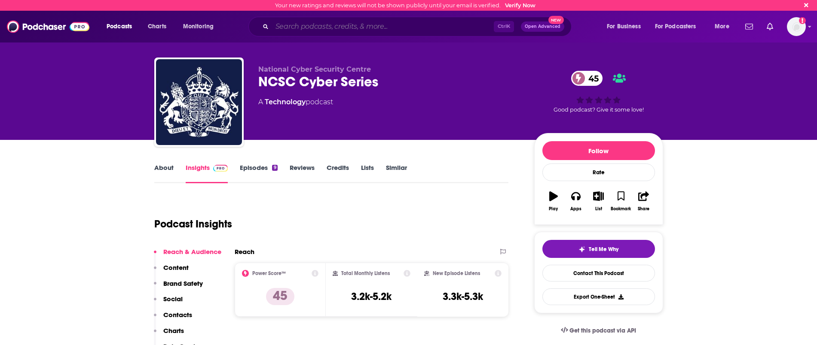
drag, startPoint x: 303, startPoint y: 30, endPoint x: 297, endPoint y: 26, distance: 7.4
click at [303, 30] on input "Search podcasts, credits, & more..." at bounding box center [383, 27] width 222 height 14
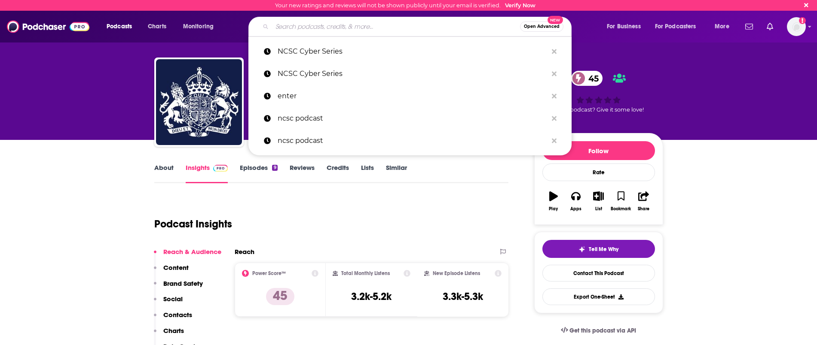
click at [297, 26] on input "Search podcasts, credits, & more..." at bounding box center [396, 27] width 248 height 14
type input "c"
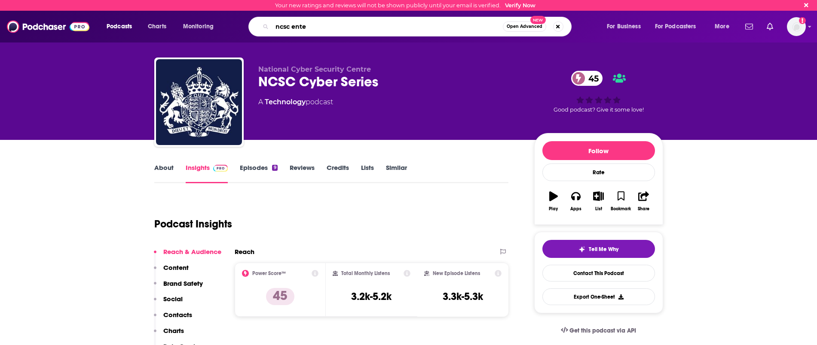
type input "ncsc enter"
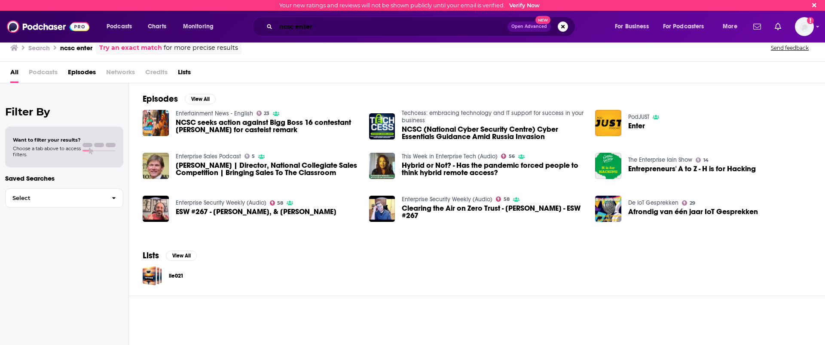
click at [309, 25] on input "ncsc enter" at bounding box center [392, 27] width 232 height 14
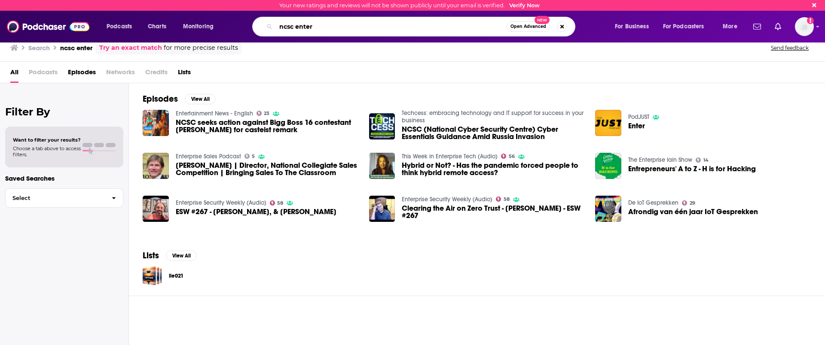
drag, startPoint x: 319, startPoint y: 26, endPoint x: 231, endPoint y: 9, distance: 89.2
click at [232, 10] on div "Your new ratings and reviews will not be shown publicly until your email is ver…" at bounding box center [412, 21] width 825 height 43
paste input "Nationaal Cyber Security Centrum"
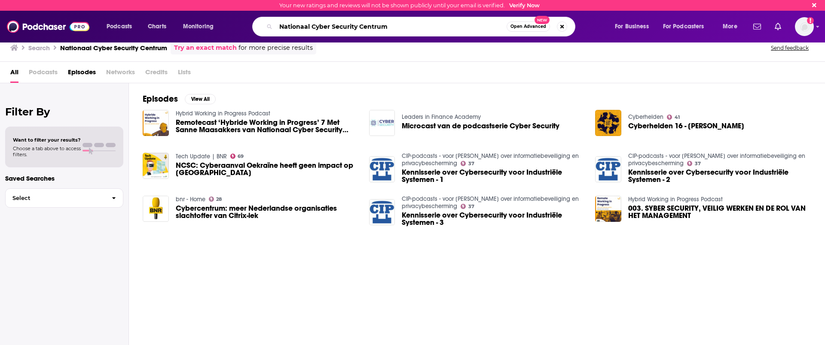
click at [280, 29] on input "Nationaal Cyber Security Centrum" at bounding box center [391, 27] width 231 height 14
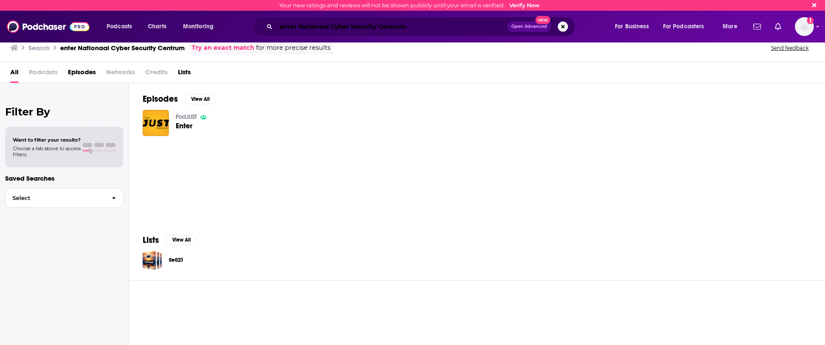
drag, startPoint x: 351, startPoint y: 20, endPoint x: 362, endPoint y: 32, distance: 15.8
click at [351, 20] on input "enter Nationaal Cyber Security Centrum" at bounding box center [392, 27] width 232 height 14
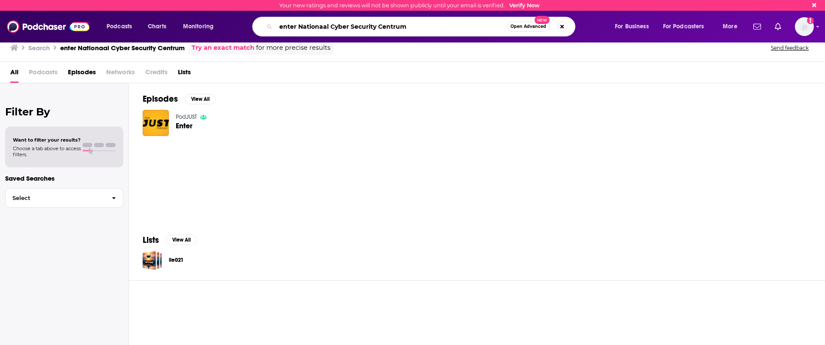
drag, startPoint x: 440, startPoint y: 30, endPoint x: 267, endPoint y: 32, distance: 172.7
click at [270, 32] on div "enter Nationaal Cyber Security Centrum Open Advanced New" at bounding box center [413, 27] width 323 height 20
paste input "The Future of Cyber"
type input "The Future of Cyber"
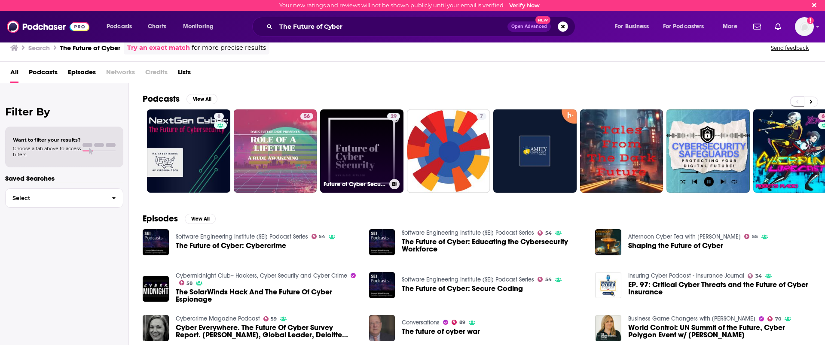
click at [363, 142] on link "29 Future of Cyber Security" at bounding box center [361, 151] width 83 height 83
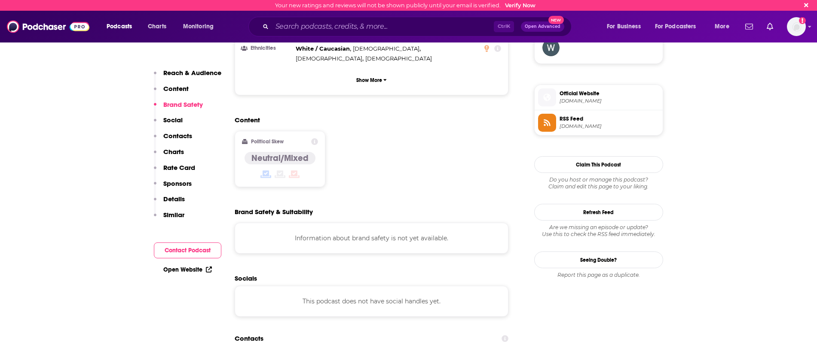
scroll to position [322, 0]
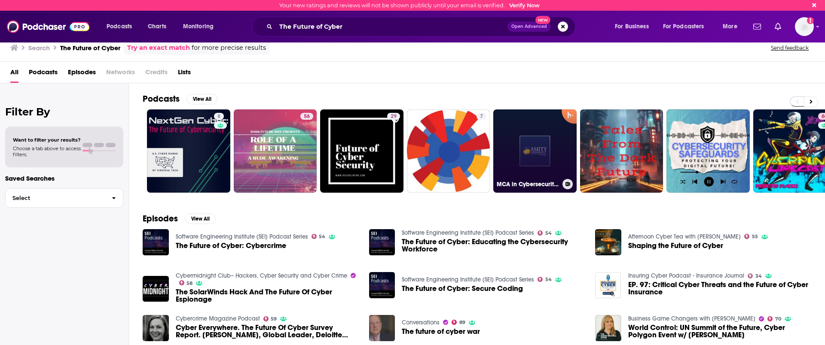
click at [531, 127] on link "MCA in Cybersecurity - Master the Future of Digital Security" at bounding box center [534, 151] width 83 height 83
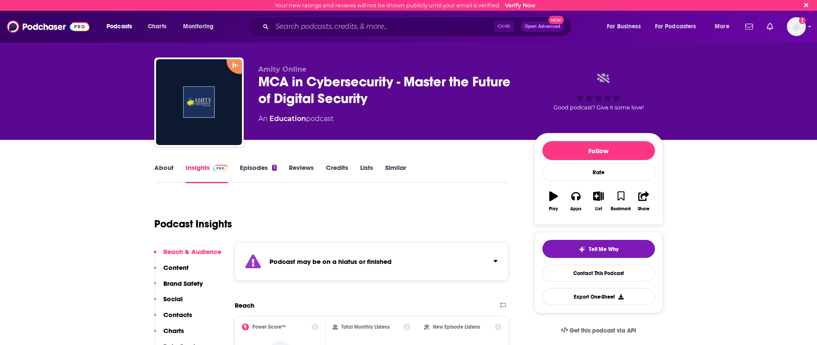
click at [307, 169] on link "Reviews" at bounding box center [301, 174] width 25 height 20
